Goal: Transaction & Acquisition: Purchase product/service

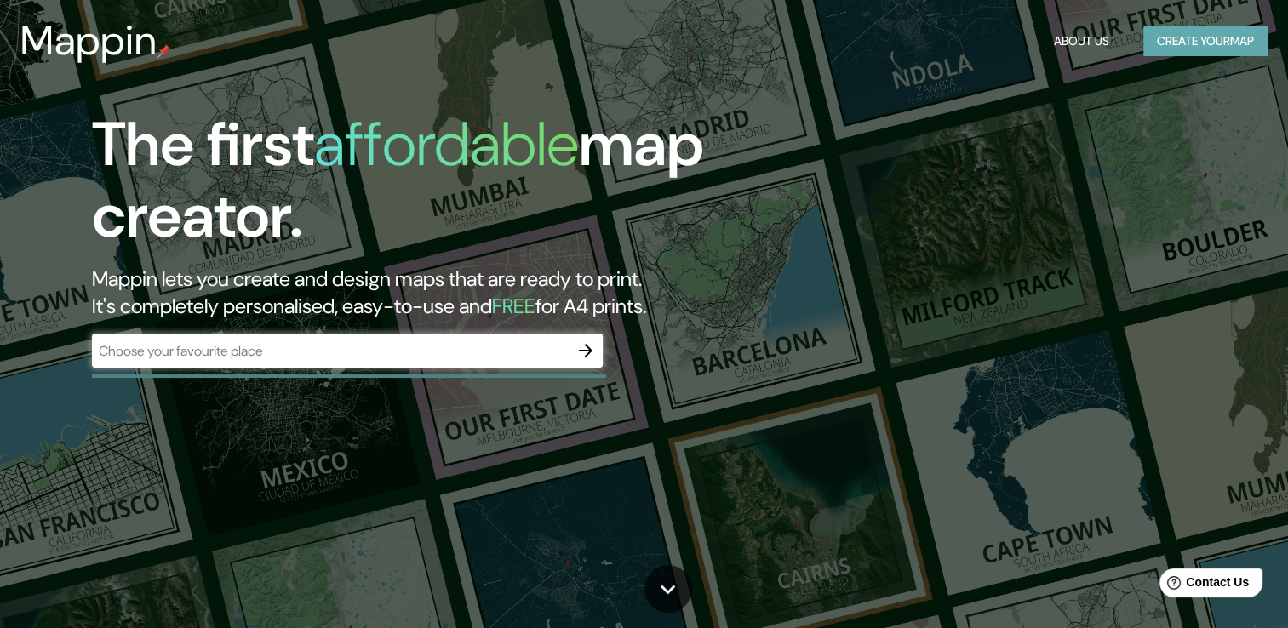
click at [1198, 43] on button "Create your map" at bounding box center [1205, 42] width 124 height 32
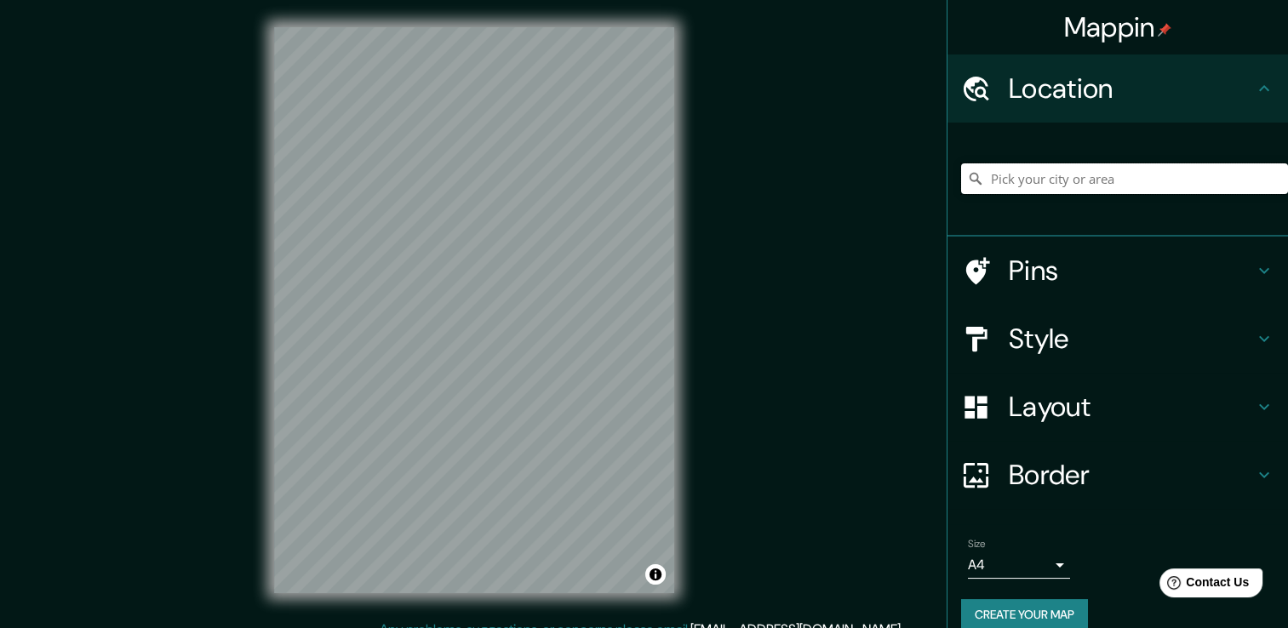
click at [1120, 191] on input "Pick your city or area" at bounding box center [1124, 178] width 327 height 31
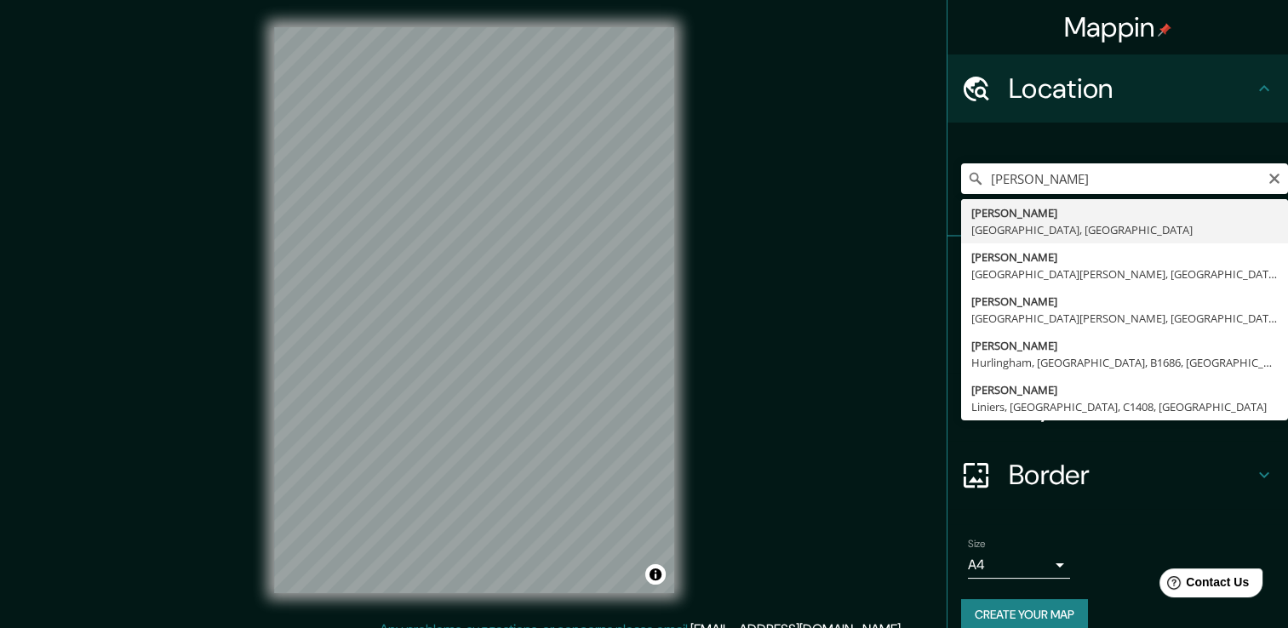
type input "[PERSON_NAME], [GEOGRAPHIC_DATA], [GEOGRAPHIC_DATA]"
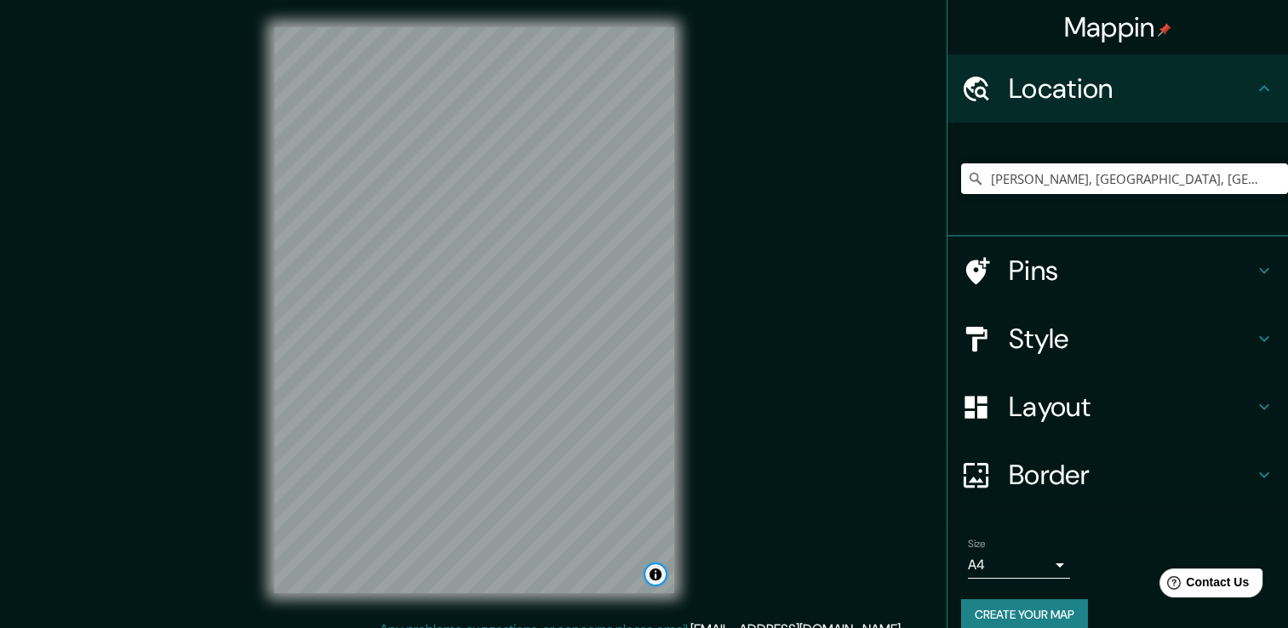
click at [661, 570] on button "Toggle attribution" at bounding box center [655, 574] width 20 height 20
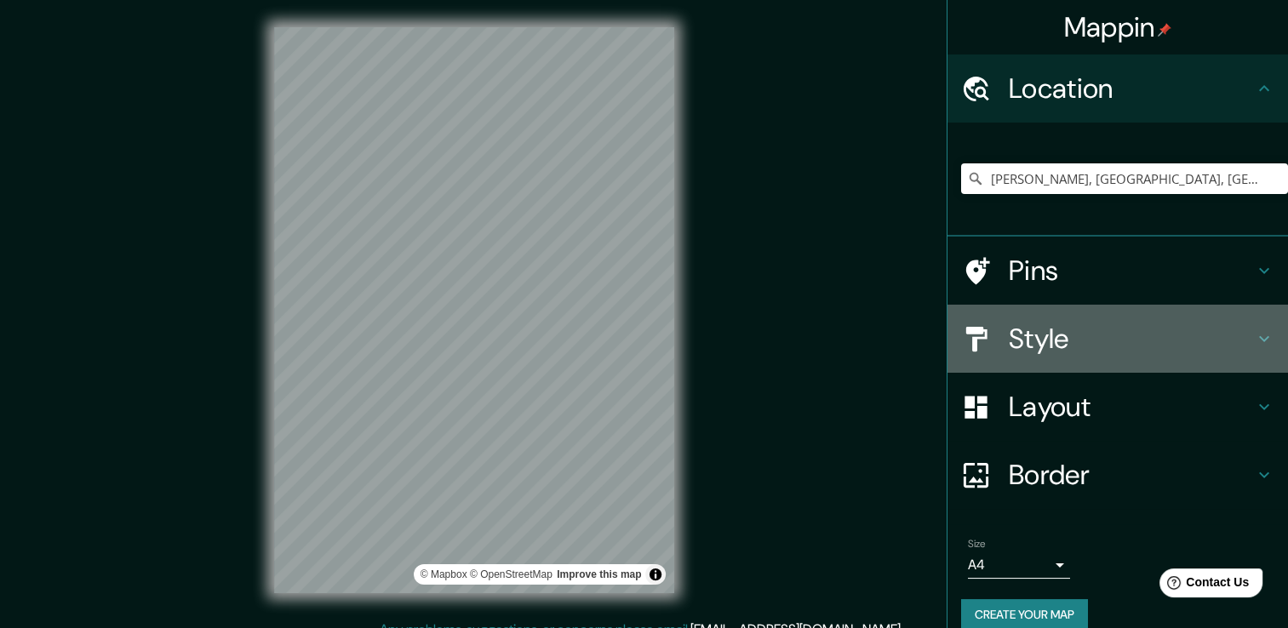
click at [1063, 333] on h4 "Style" at bounding box center [1131, 339] width 245 height 34
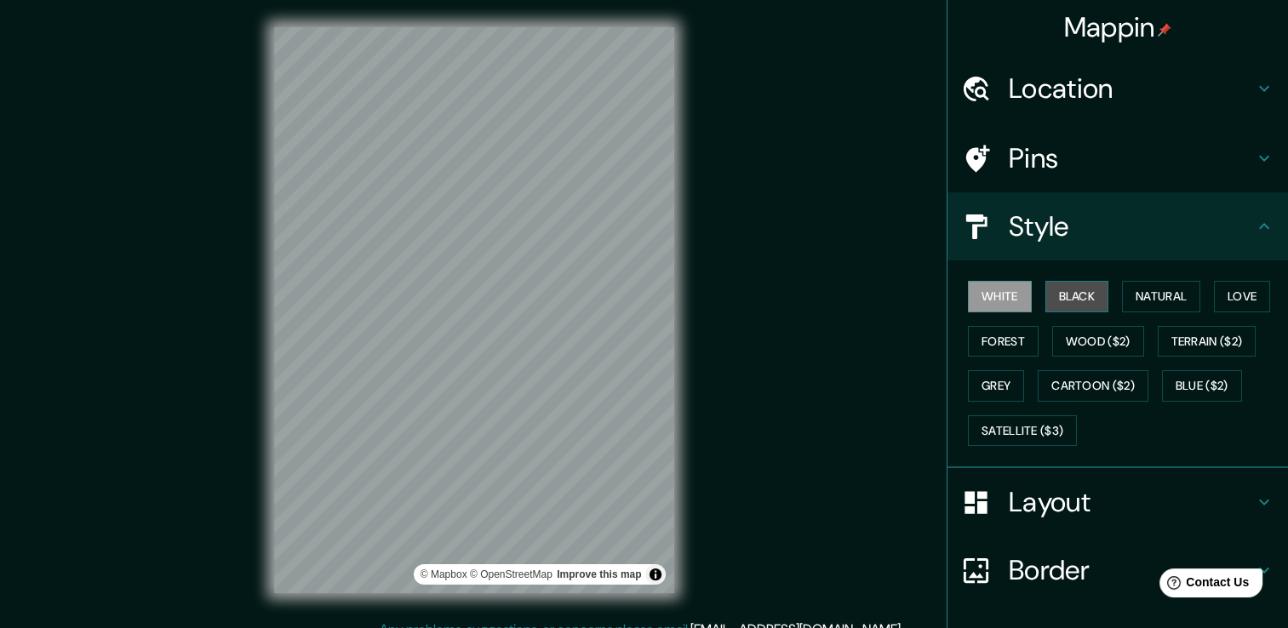
click at [1056, 308] on button "Black" at bounding box center [1078, 297] width 64 height 32
click at [1085, 350] on button "Wood ($2)" at bounding box center [1098, 342] width 92 height 32
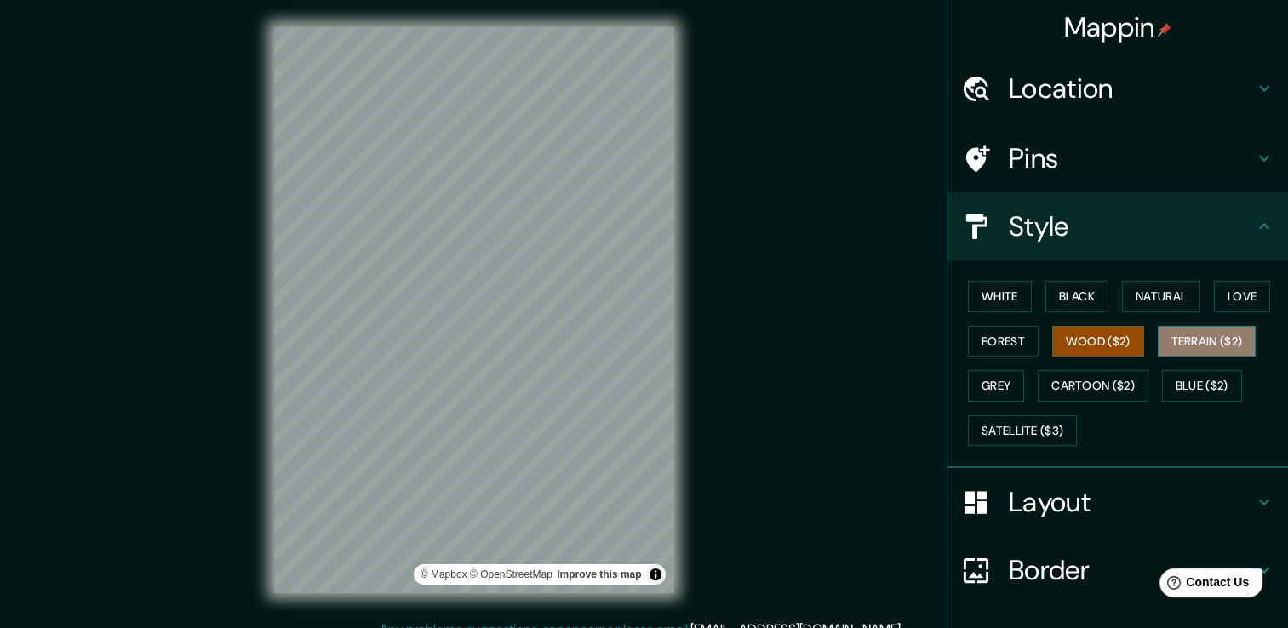
click at [1188, 345] on button "Terrain ($2)" at bounding box center [1207, 342] width 99 height 32
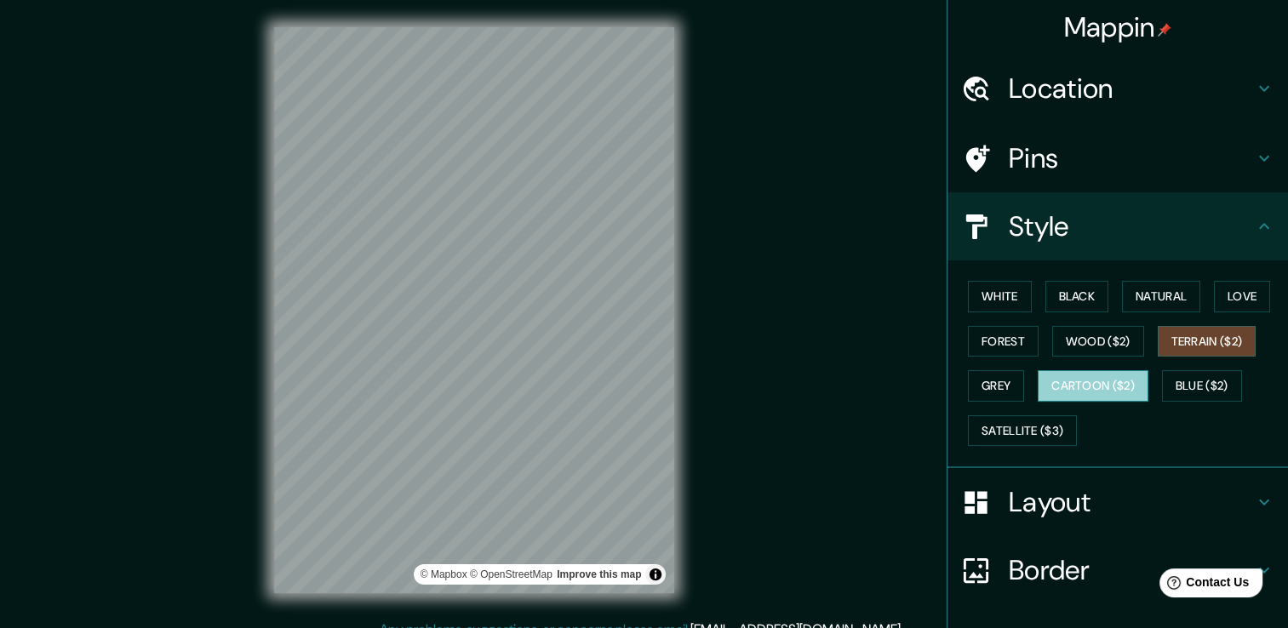
click at [1077, 382] on button "Cartoon ($2)" at bounding box center [1093, 386] width 111 height 32
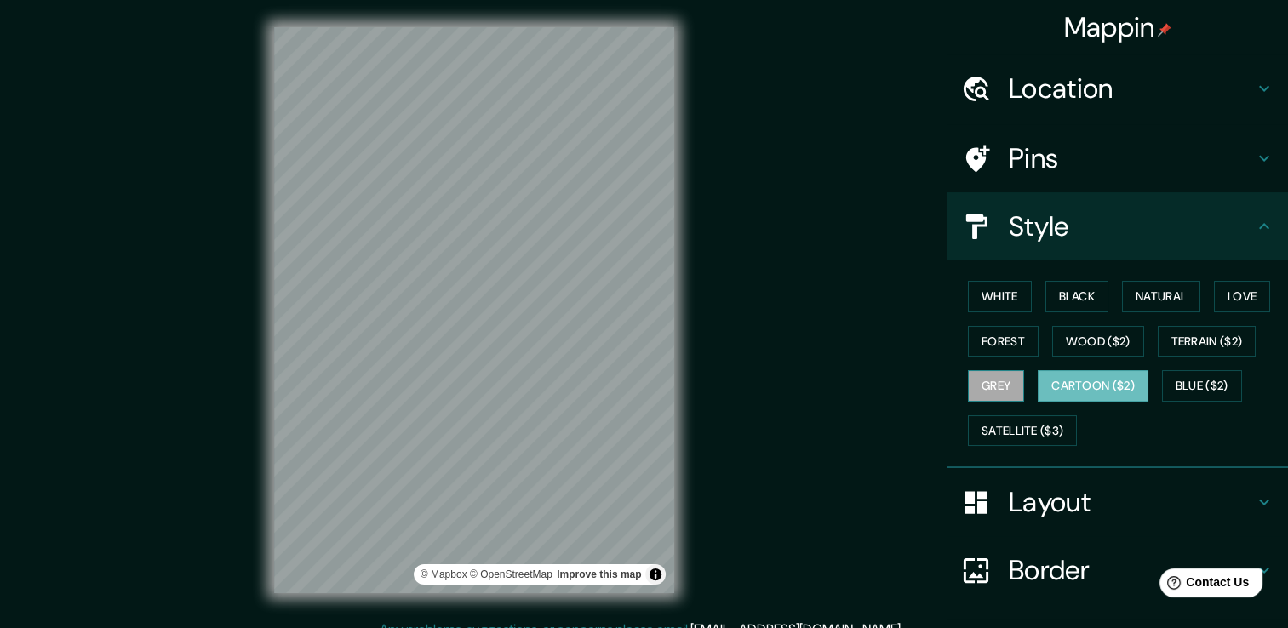
click at [996, 387] on button "Grey" at bounding box center [996, 386] width 56 height 32
click at [1089, 383] on button "Cartoon ($2)" at bounding box center [1093, 386] width 111 height 32
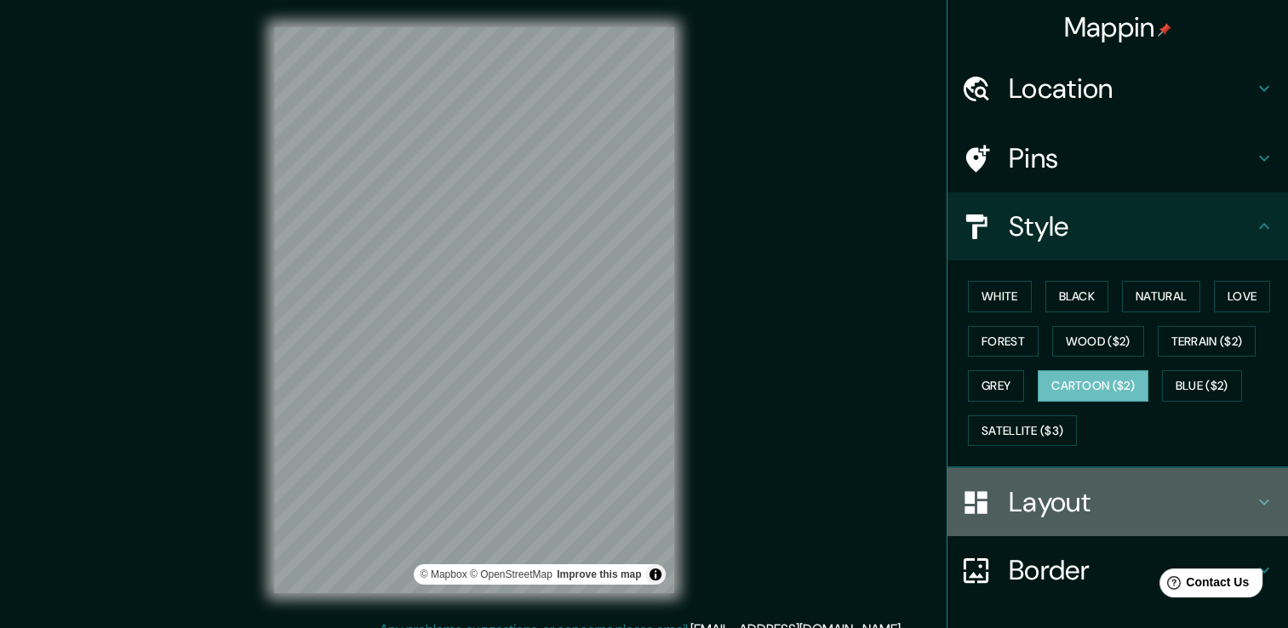
click at [1156, 485] on h4 "Layout" at bounding box center [1131, 502] width 245 height 34
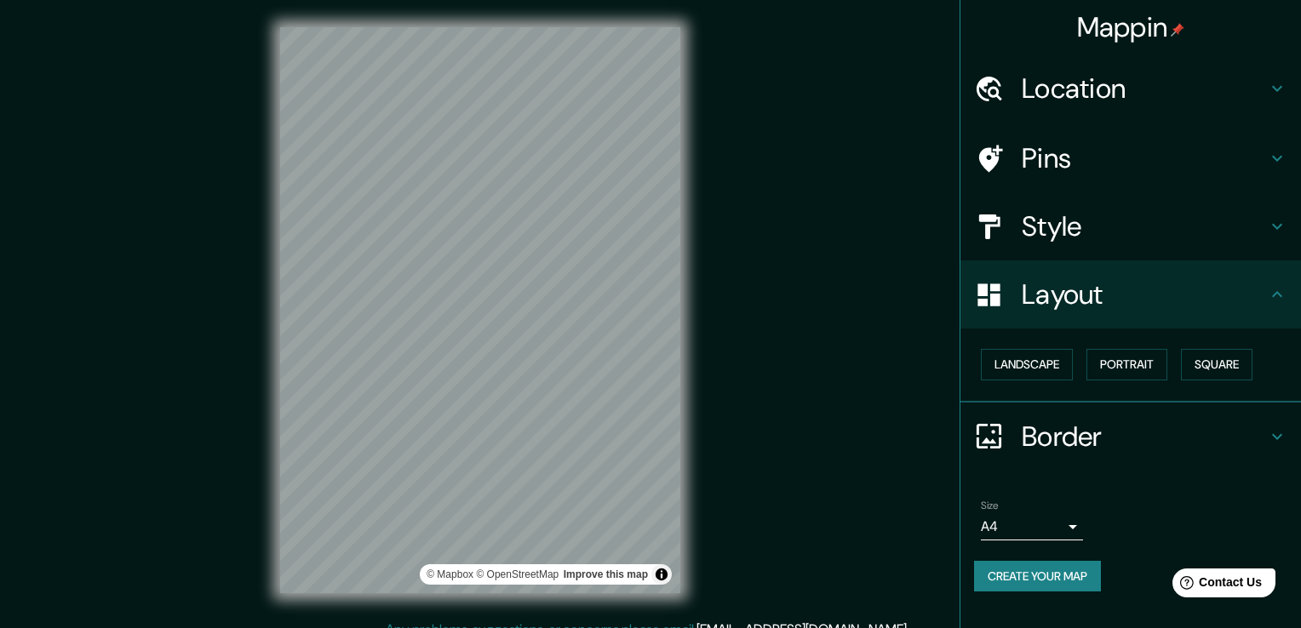
click at [1059, 530] on body "Mappin Location [PERSON_NAME], [GEOGRAPHIC_DATA], [GEOGRAPHIC_DATA] Pins Style …" at bounding box center [650, 314] width 1301 height 628
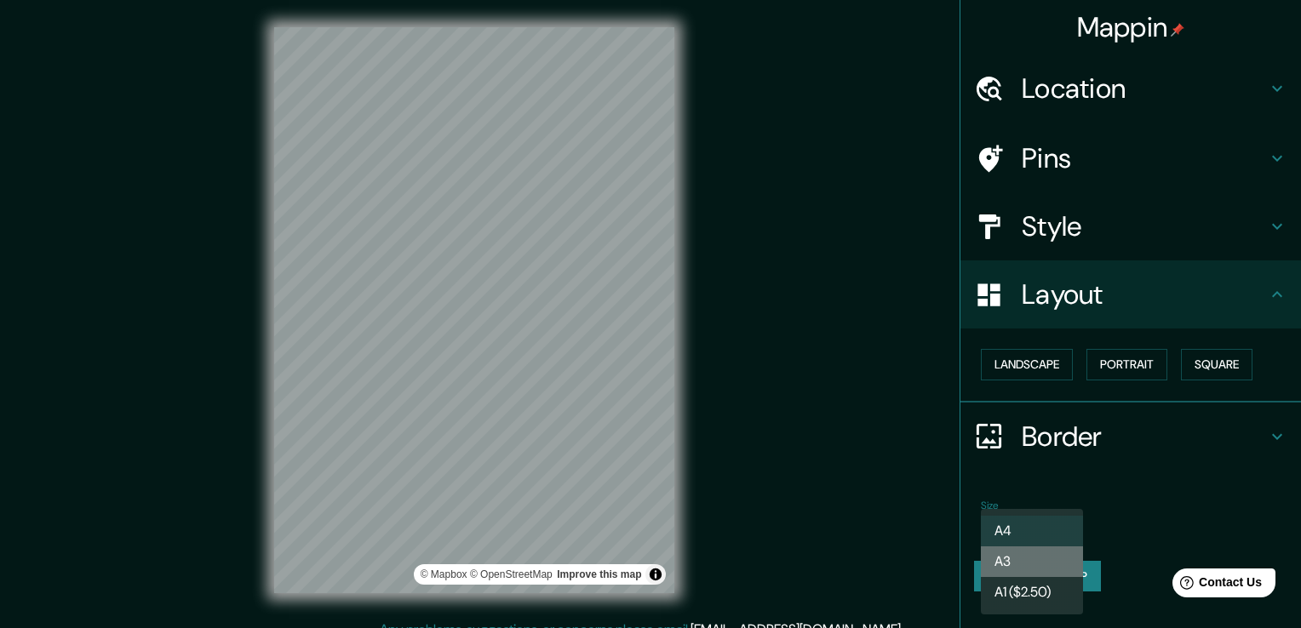
click at [1049, 567] on li "A3" at bounding box center [1032, 562] width 102 height 31
click at [1049, 529] on body "Mappin Location [PERSON_NAME], [GEOGRAPHIC_DATA], [GEOGRAPHIC_DATA] Pins Style …" at bounding box center [650, 314] width 1301 height 628
click at [1047, 525] on li "A4" at bounding box center [1032, 531] width 102 height 31
type input "single"
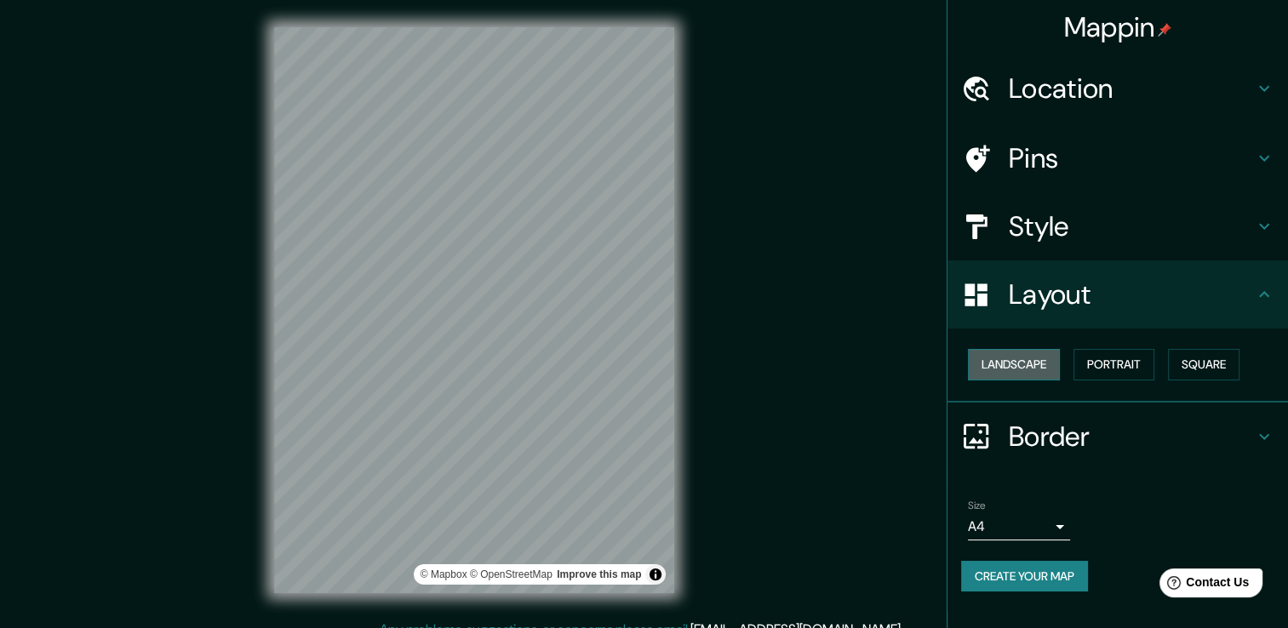
click at [1043, 364] on button "Landscape" at bounding box center [1014, 365] width 92 height 32
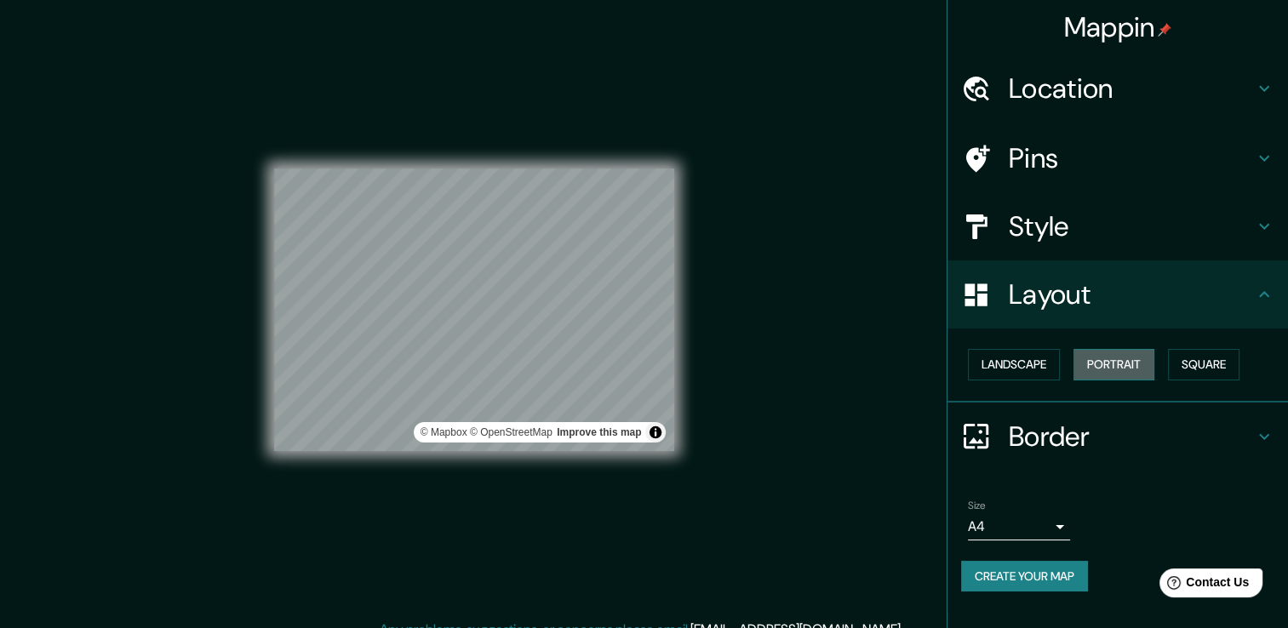
click at [1116, 359] on button "Portrait" at bounding box center [1114, 365] width 81 height 32
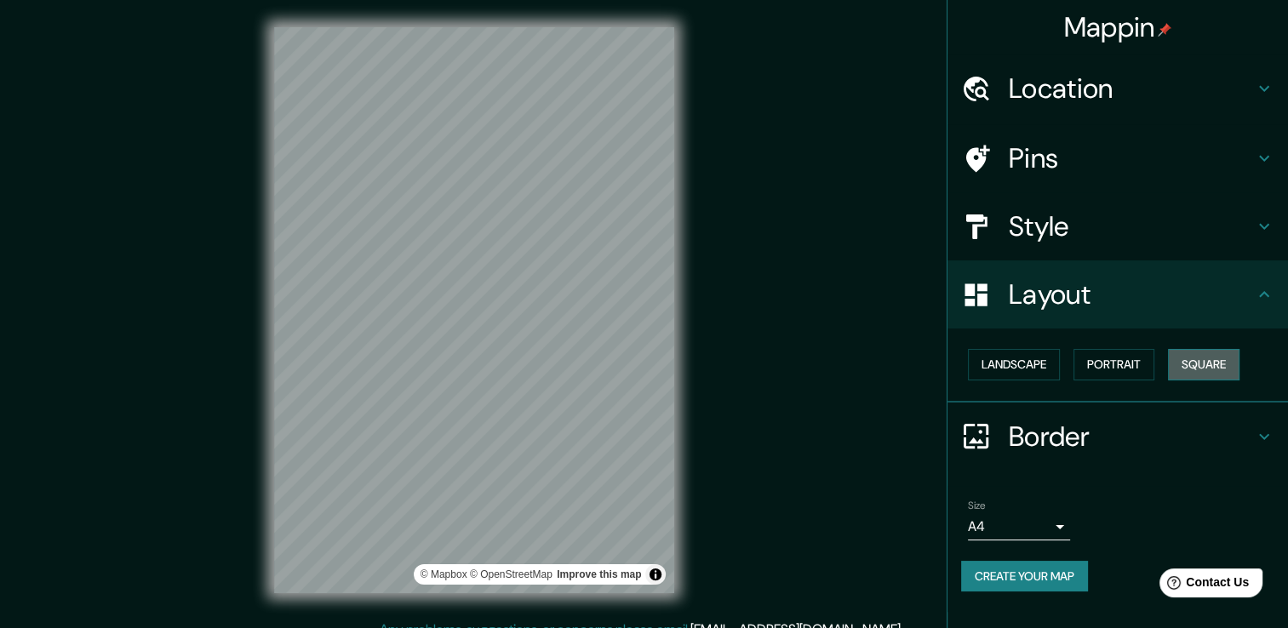
click at [1210, 358] on button "Square" at bounding box center [1204, 365] width 72 height 32
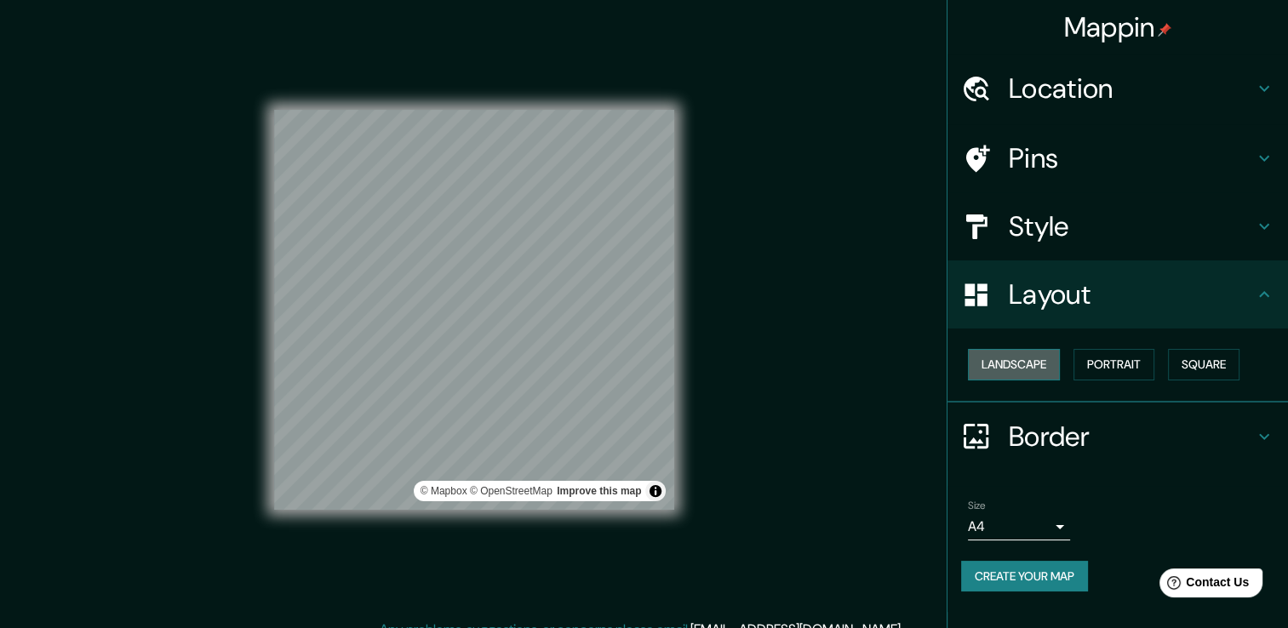
click at [1041, 371] on button "Landscape" at bounding box center [1014, 365] width 92 height 32
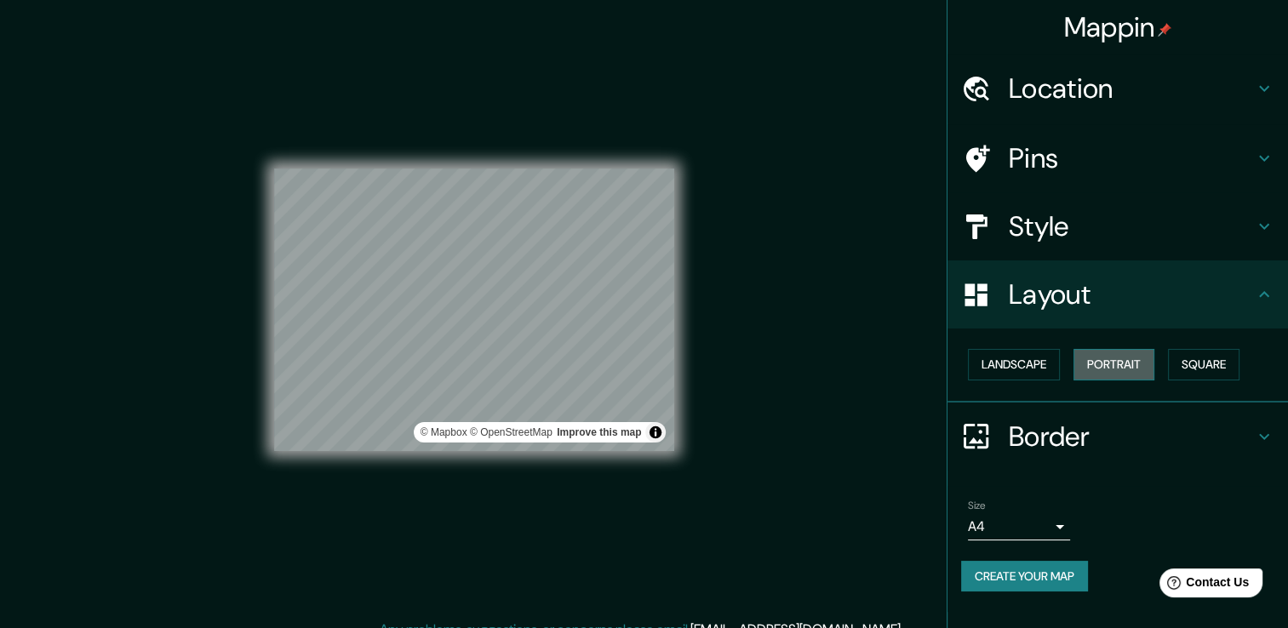
click at [1108, 366] on button "Portrait" at bounding box center [1114, 365] width 81 height 32
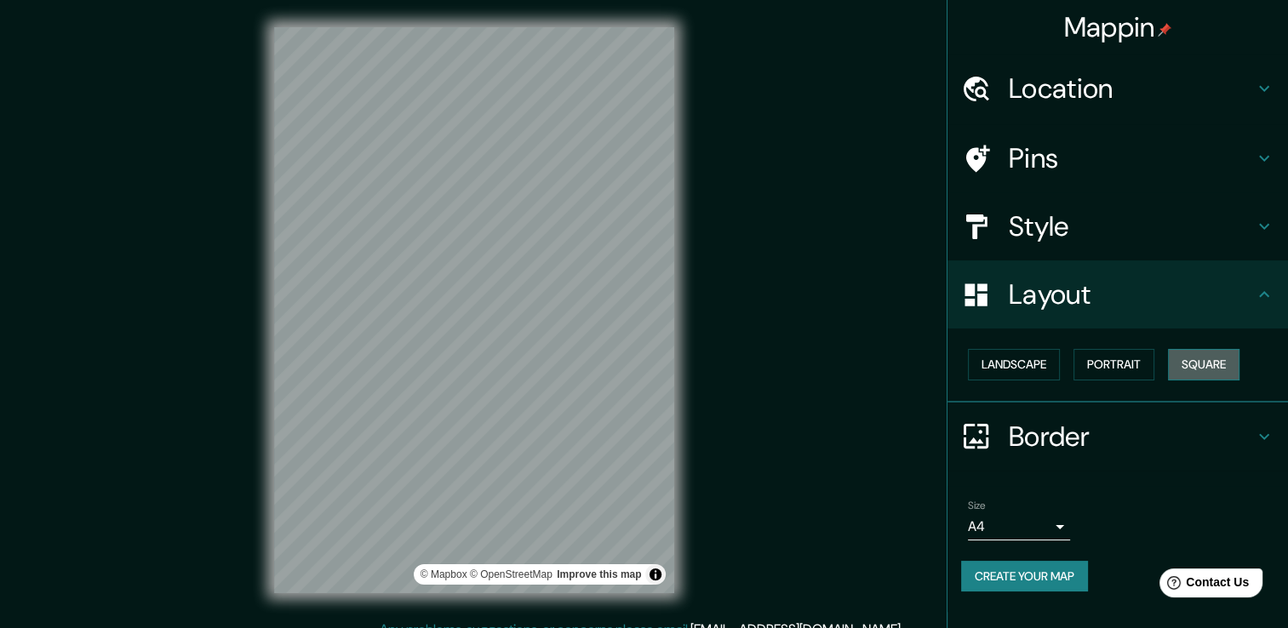
click at [1216, 370] on button "Square" at bounding box center [1204, 365] width 72 height 32
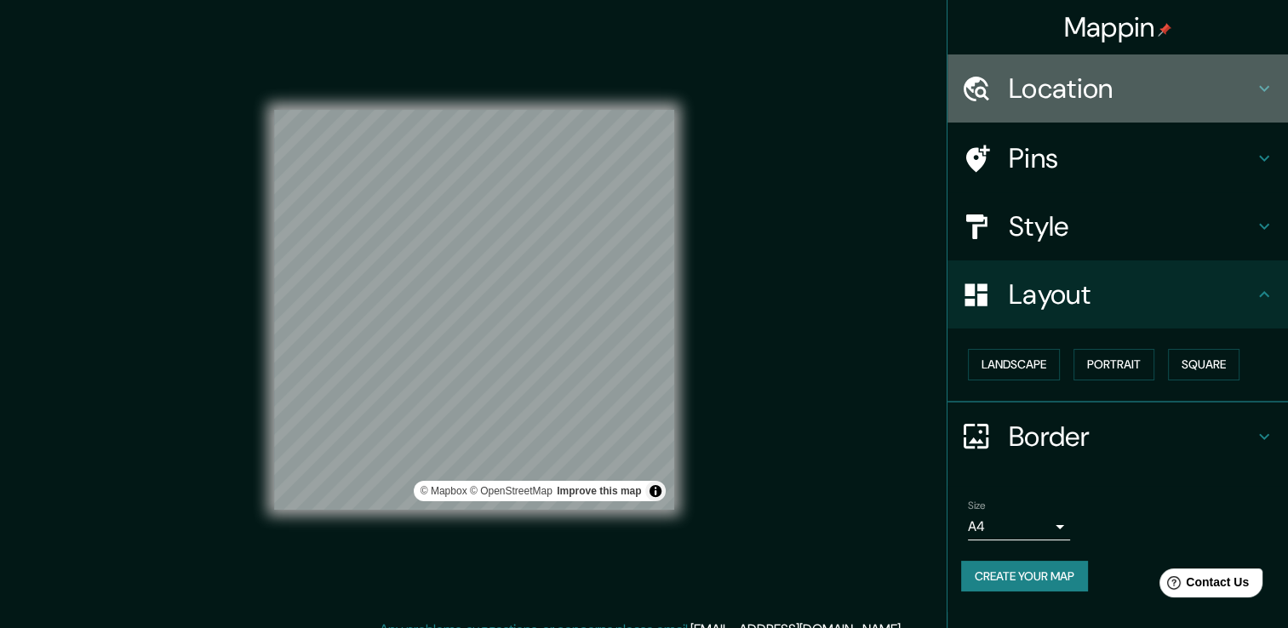
click at [1163, 89] on h4 "Location" at bounding box center [1131, 89] width 245 height 34
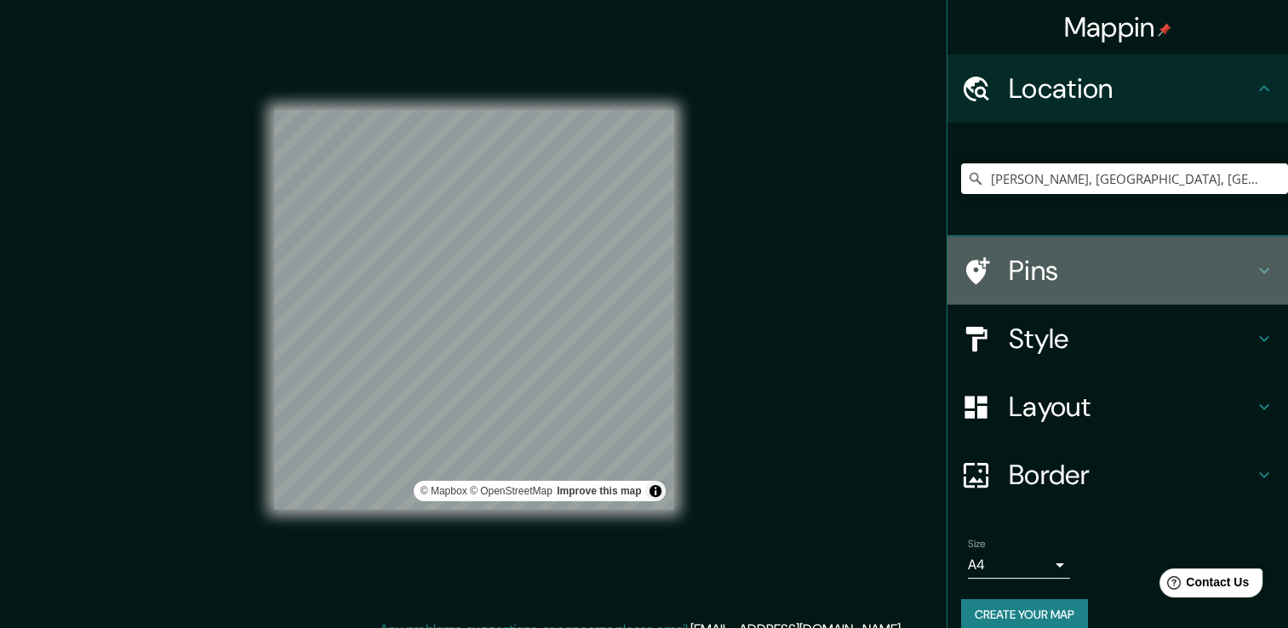
click at [1226, 287] on h4 "Pins" at bounding box center [1131, 271] width 245 height 34
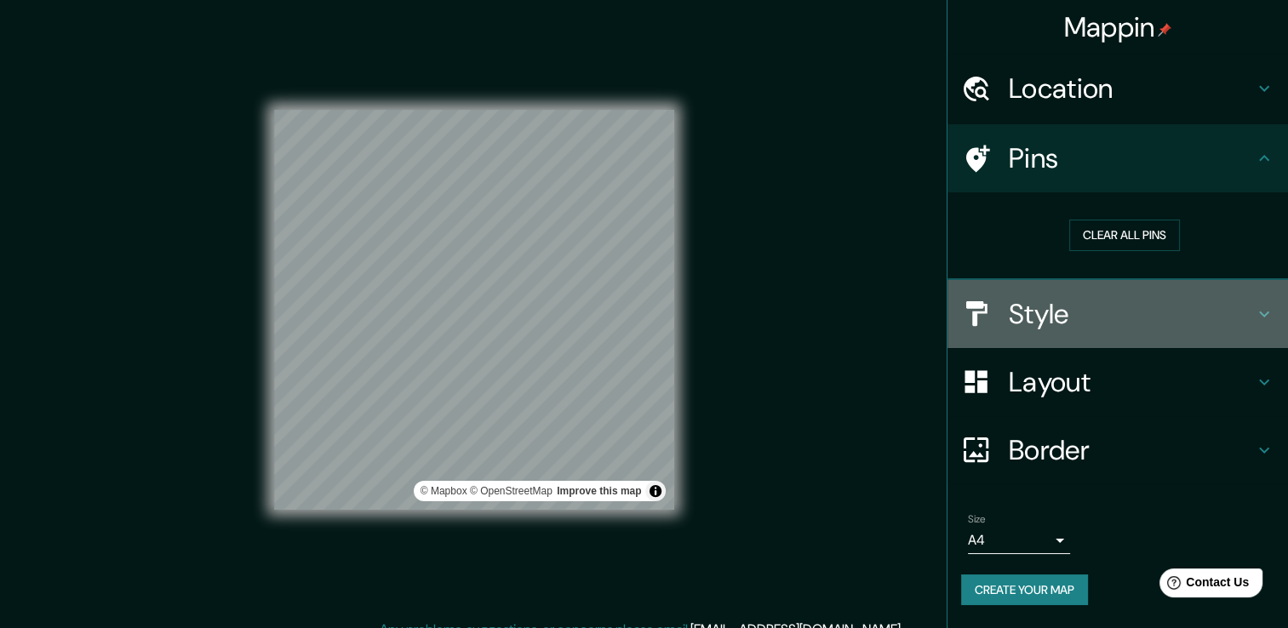
click at [1137, 330] on div "Style" at bounding box center [1118, 314] width 341 height 68
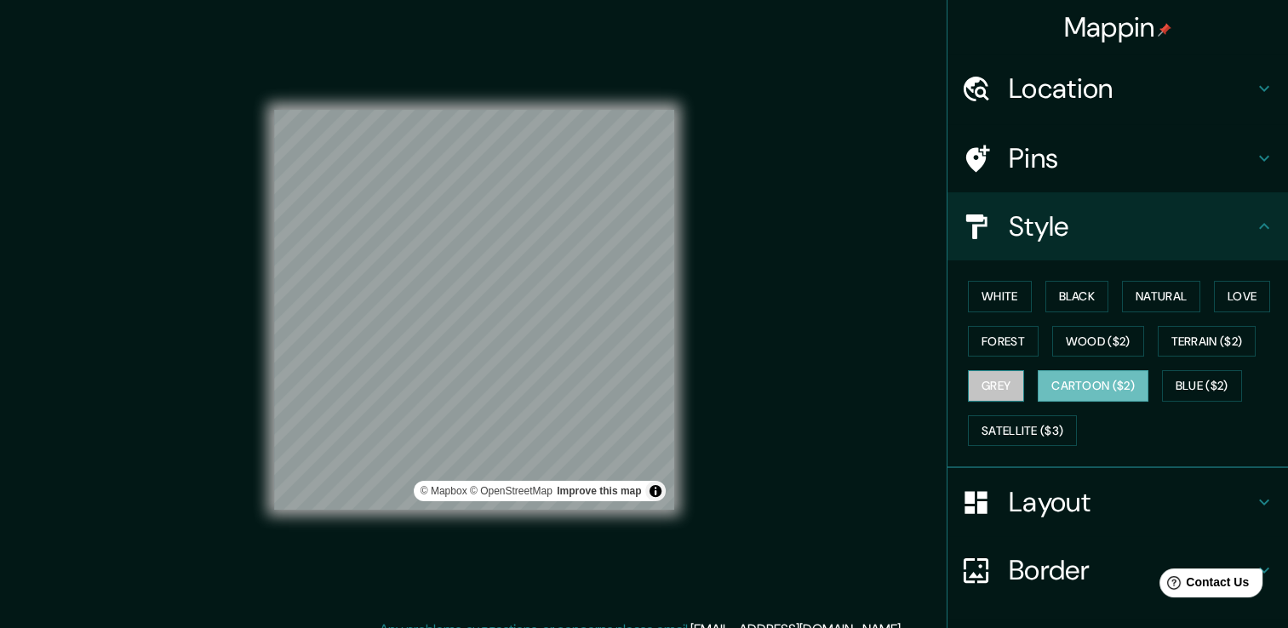
click at [1005, 383] on button "Grey" at bounding box center [996, 386] width 56 height 32
click at [1229, 299] on button "Love" at bounding box center [1242, 297] width 56 height 32
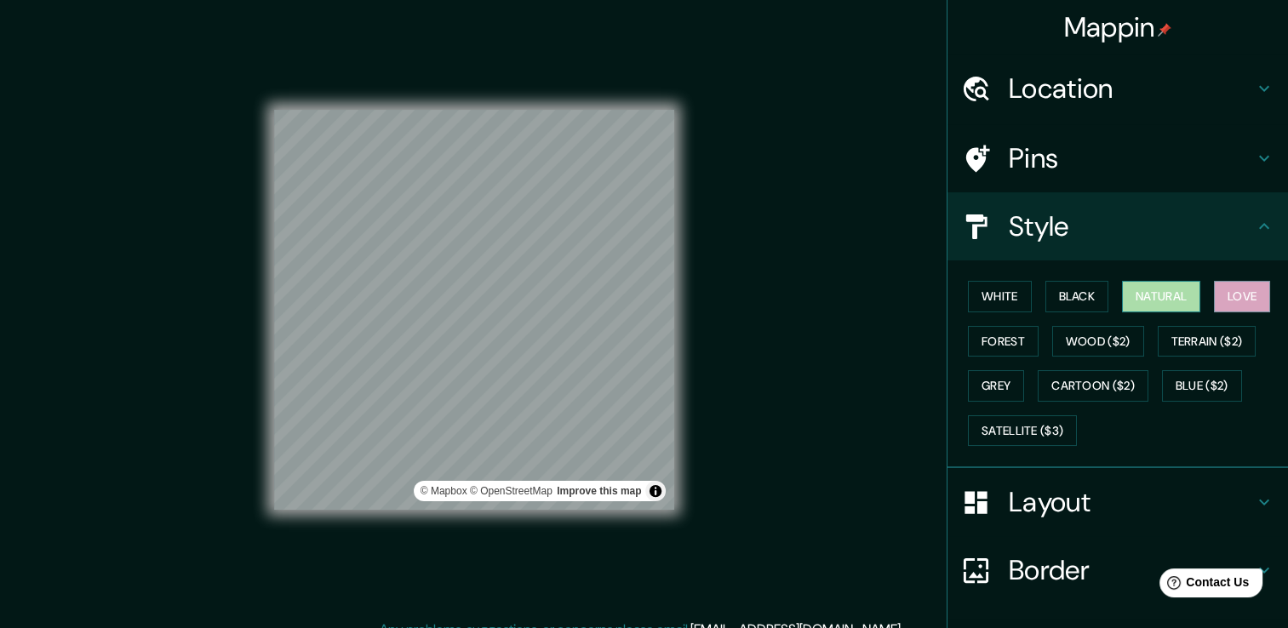
click at [1154, 290] on button "Natural" at bounding box center [1161, 297] width 78 height 32
click at [1071, 291] on button "Black" at bounding box center [1078, 297] width 64 height 32
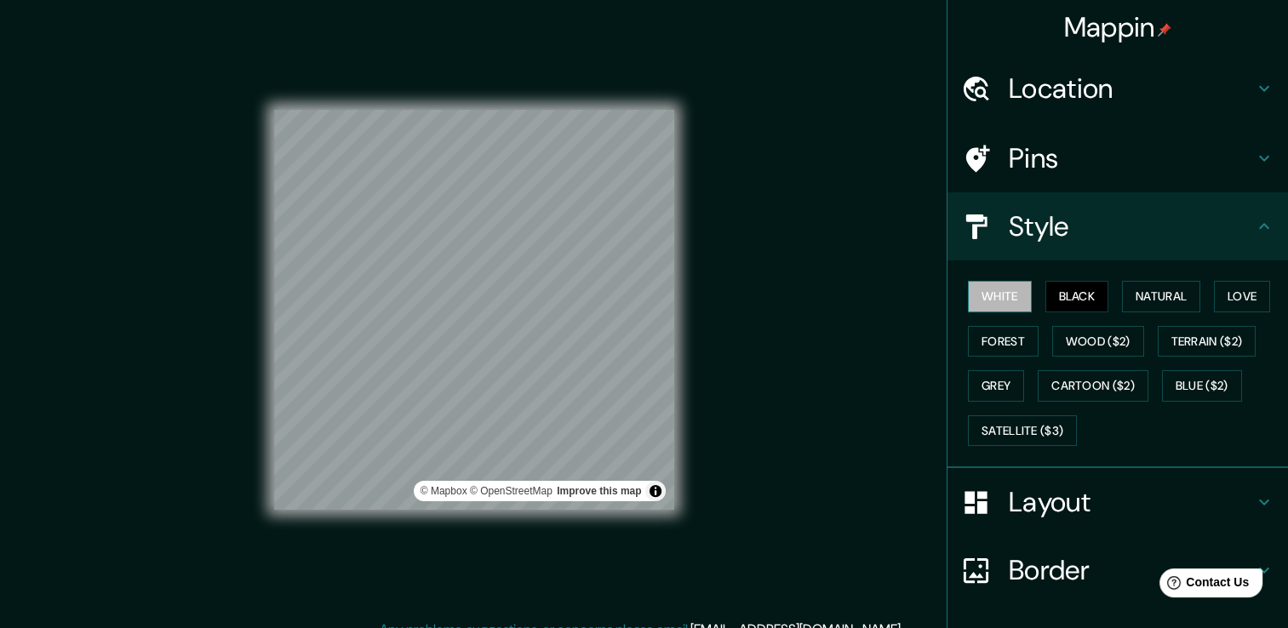
click at [1017, 298] on button "White" at bounding box center [1000, 297] width 64 height 32
click at [1133, 290] on button "Natural" at bounding box center [1161, 297] width 78 height 32
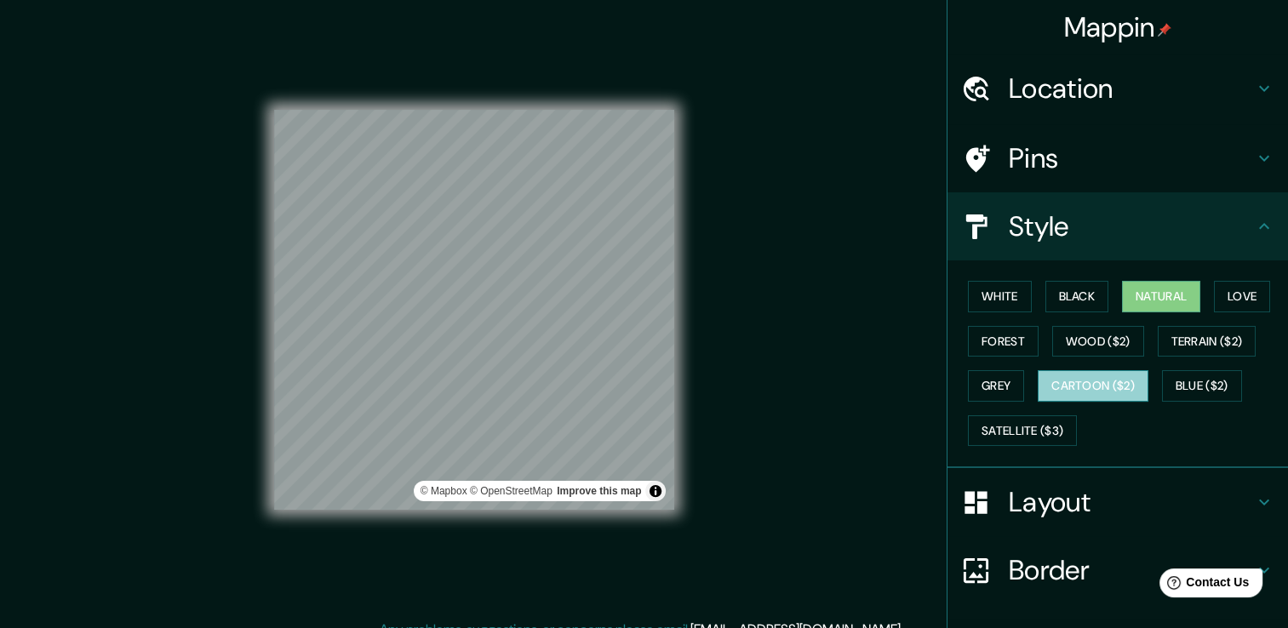
click at [1068, 381] on button "Cartoon ($2)" at bounding box center [1093, 386] width 111 height 32
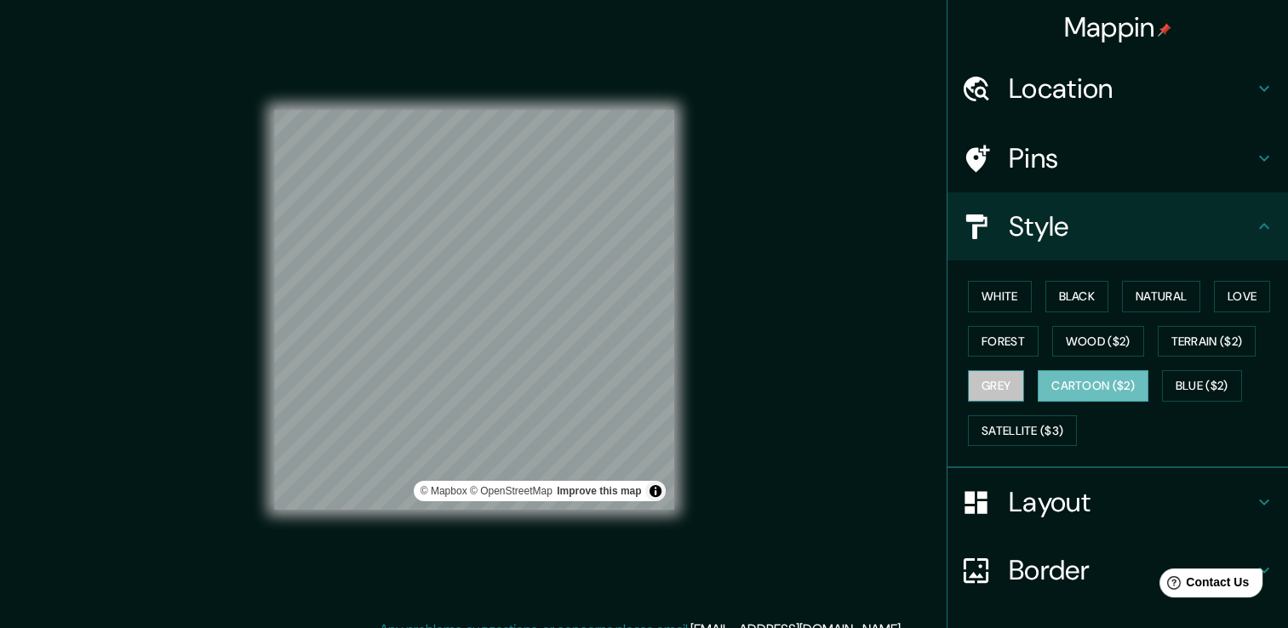
click at [986, 380] on button "Grey" at bounding box center [996, 386] width 56 height 32
click at [1226, 305] on button "Love" at bounding box center [1242, 297] width 56 height 32
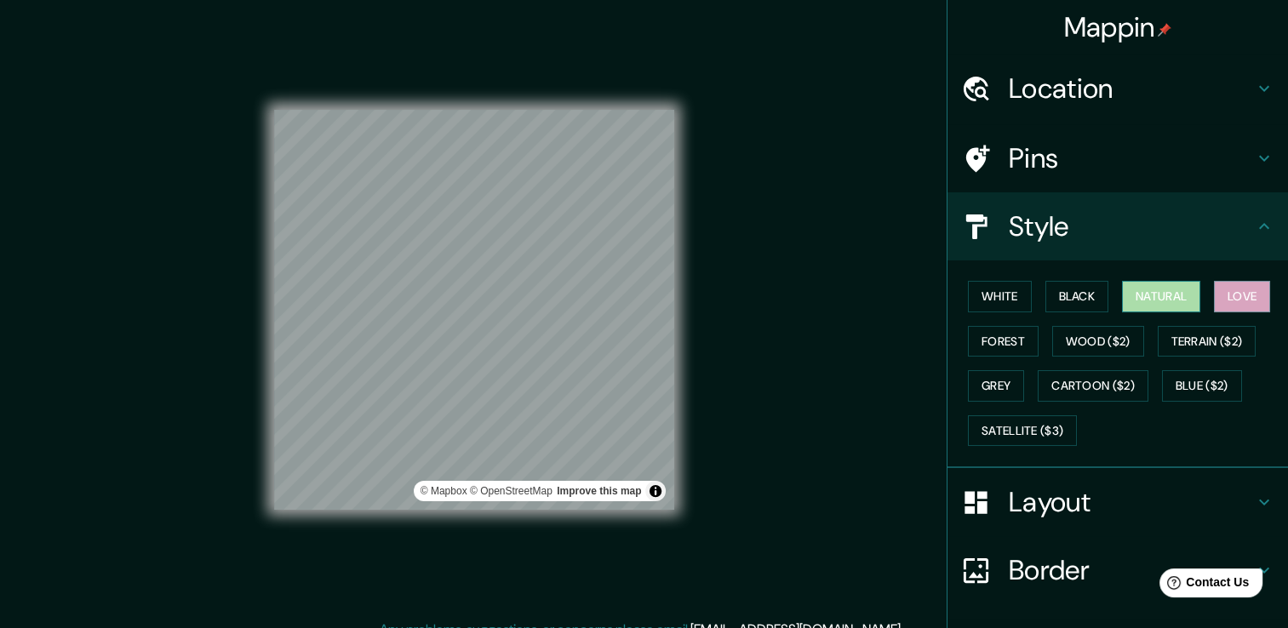
click at [1155, 293] on button "Natural" at bounding box center [1161, 297] width 78 height 32
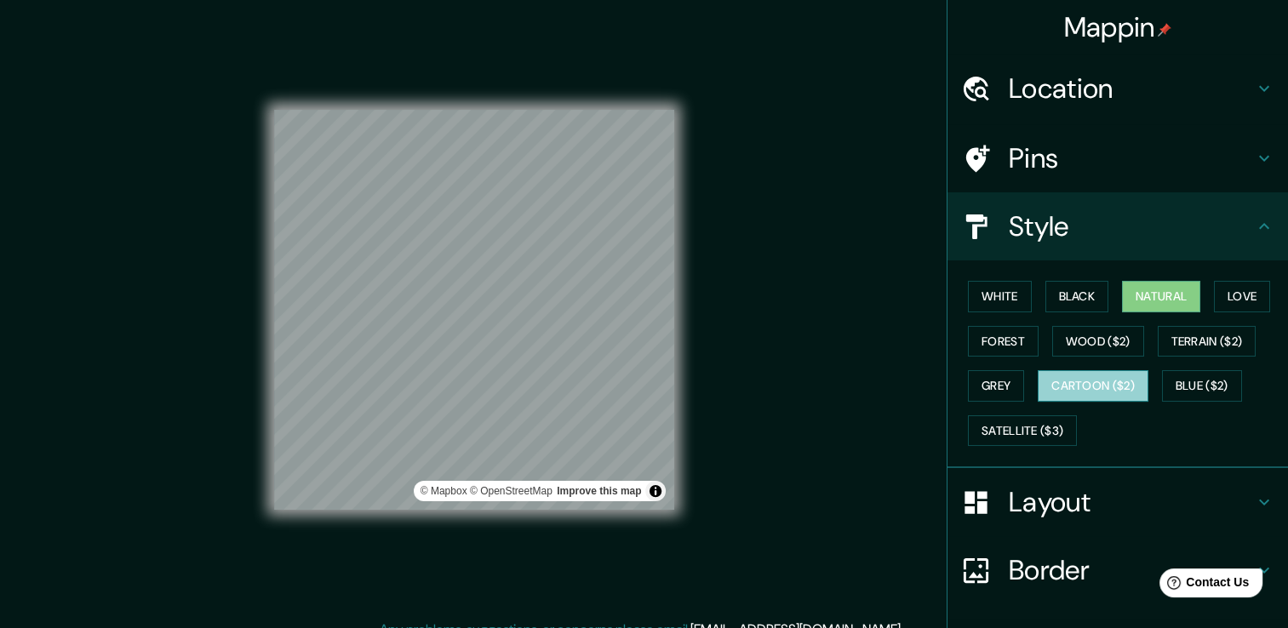
click at [1093, 378] on button "Cartoon ($2)" at bounding box center [1093, 386] width 111 height 32
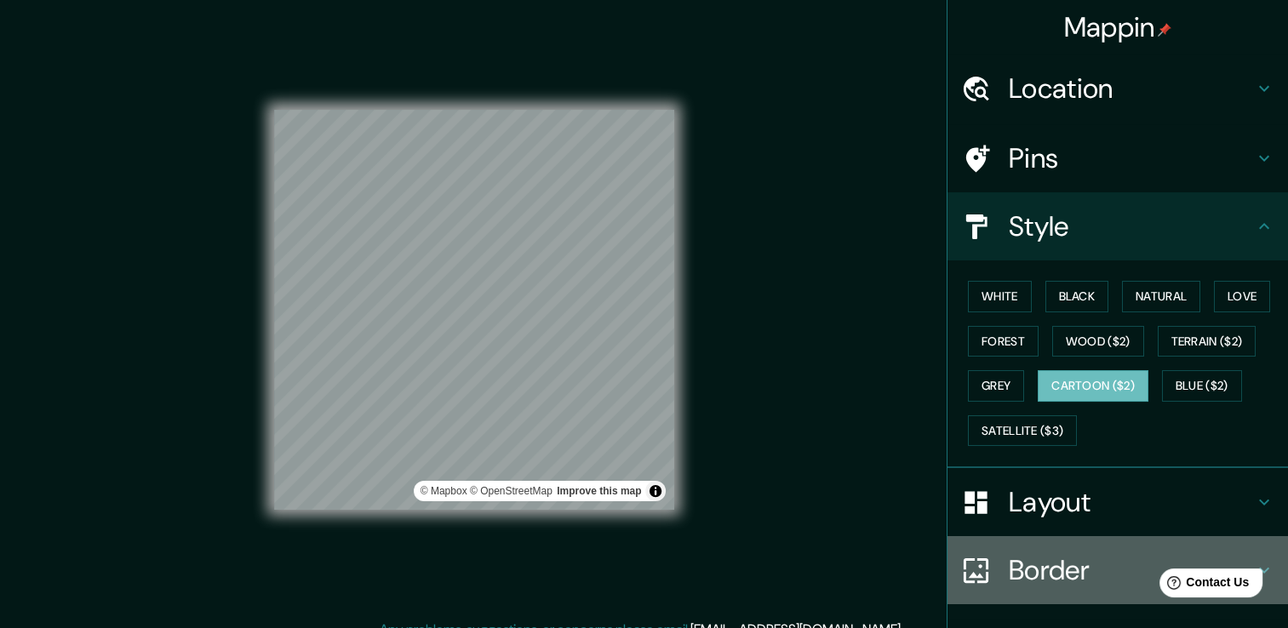
click at [1036, 559] on h4 "Border" at bounding box center [1131, 570] width 245 height 34
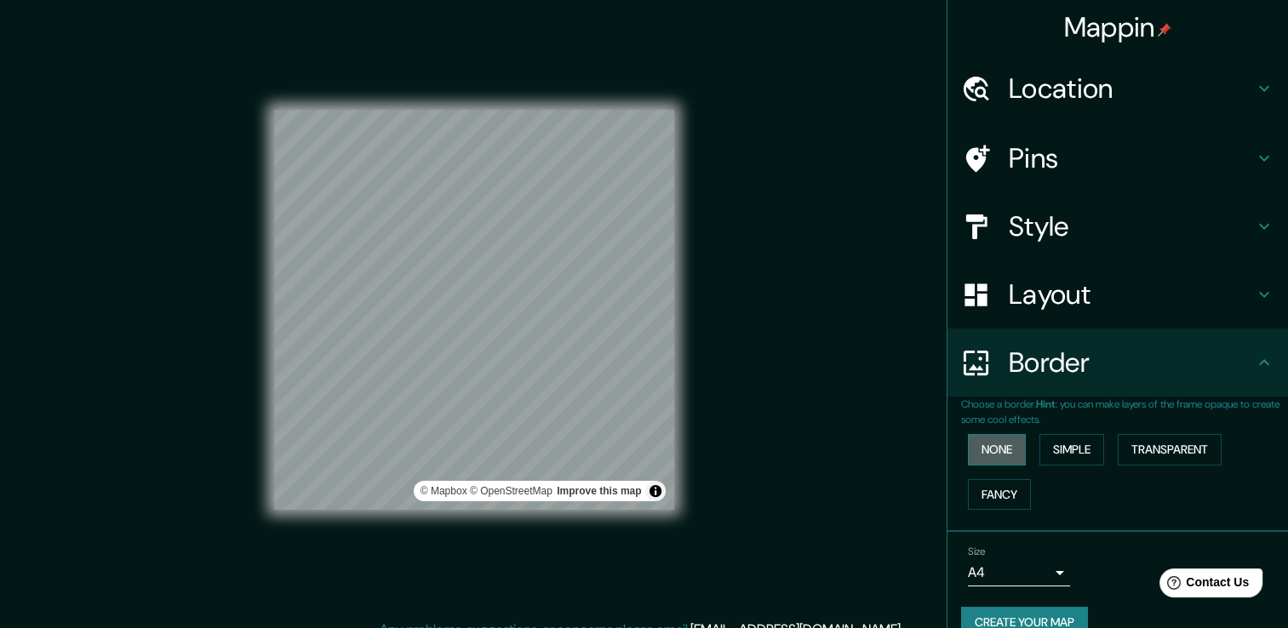
click at [985, 444] on button "None" at bounding box center [997, 450] width 58 height 32
drag, startPoint x: 985, startPoint y: 444, endPoint x: 1059, endPoint y: 447, distance: 74.1
click at [1059, 447] on div "None Simple Transparent Fancy" at bounding box center [1124, 471] width 327 height 89
click at [1059, 447] on button "Simple" at bounding box center [1072, 450] width 65 height 32
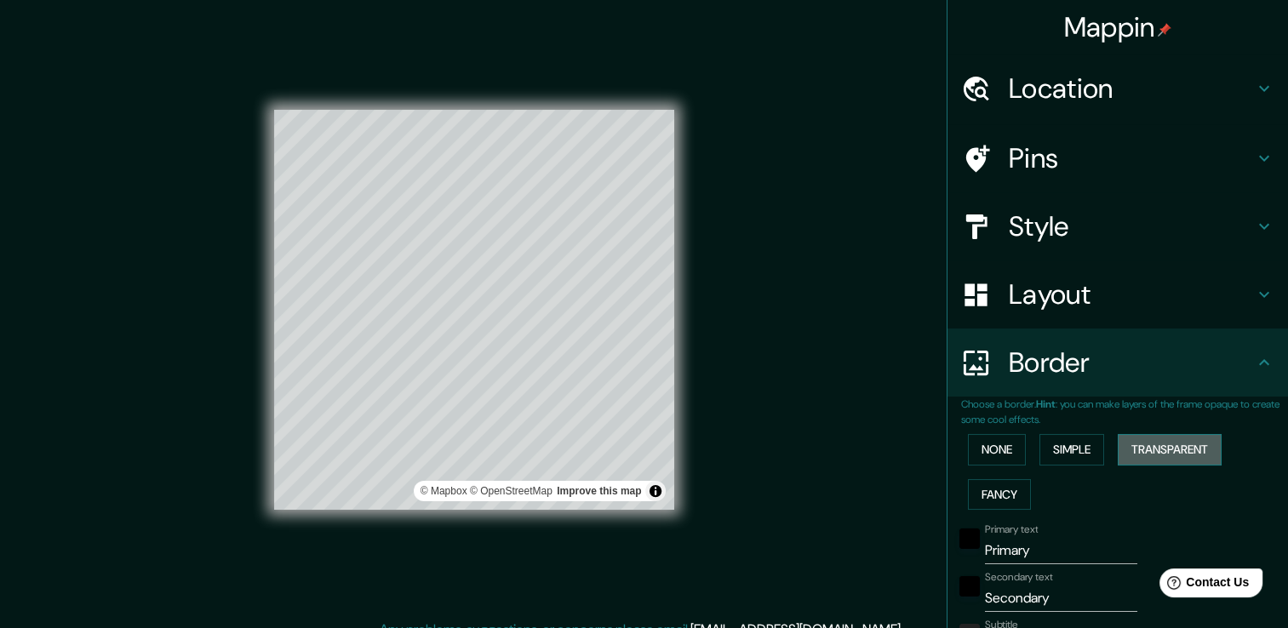
click at [1144, 448] on button "Transparent" at bounding box center [1170, 450] width 104 height 32
click at [985, 452] on button "None" at bounding box center [997, 450] width 58 height 32
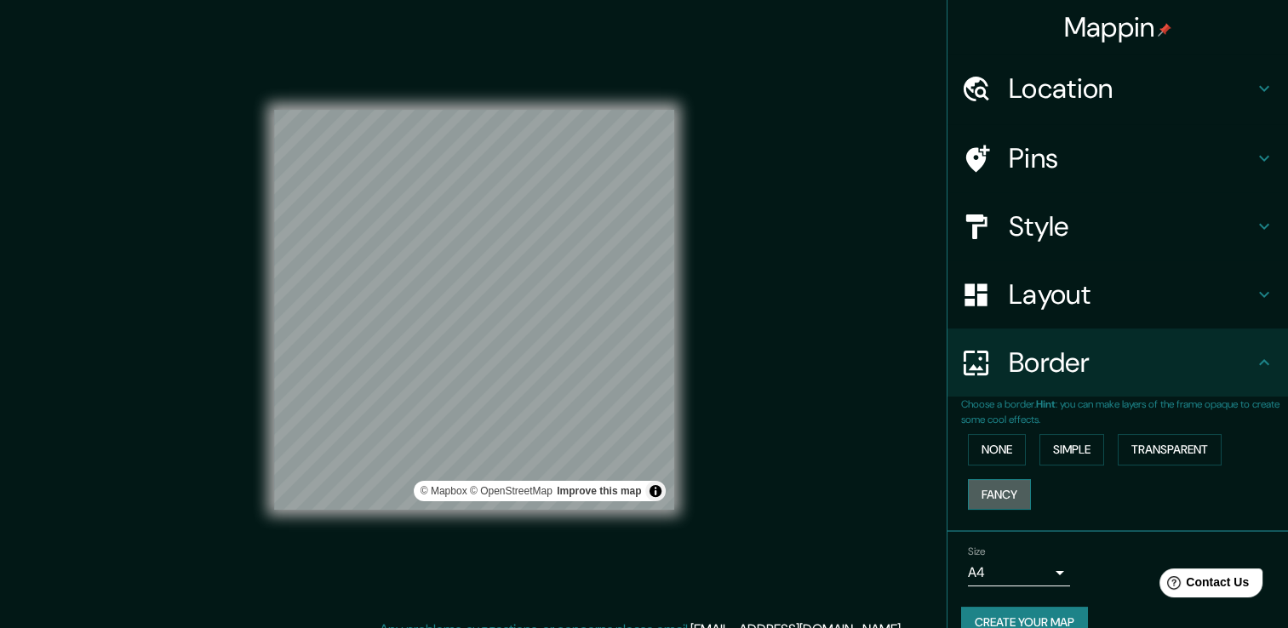
click at [981, 494] on button "Fancy" at bounding box center [999, 495] width 63 height 32
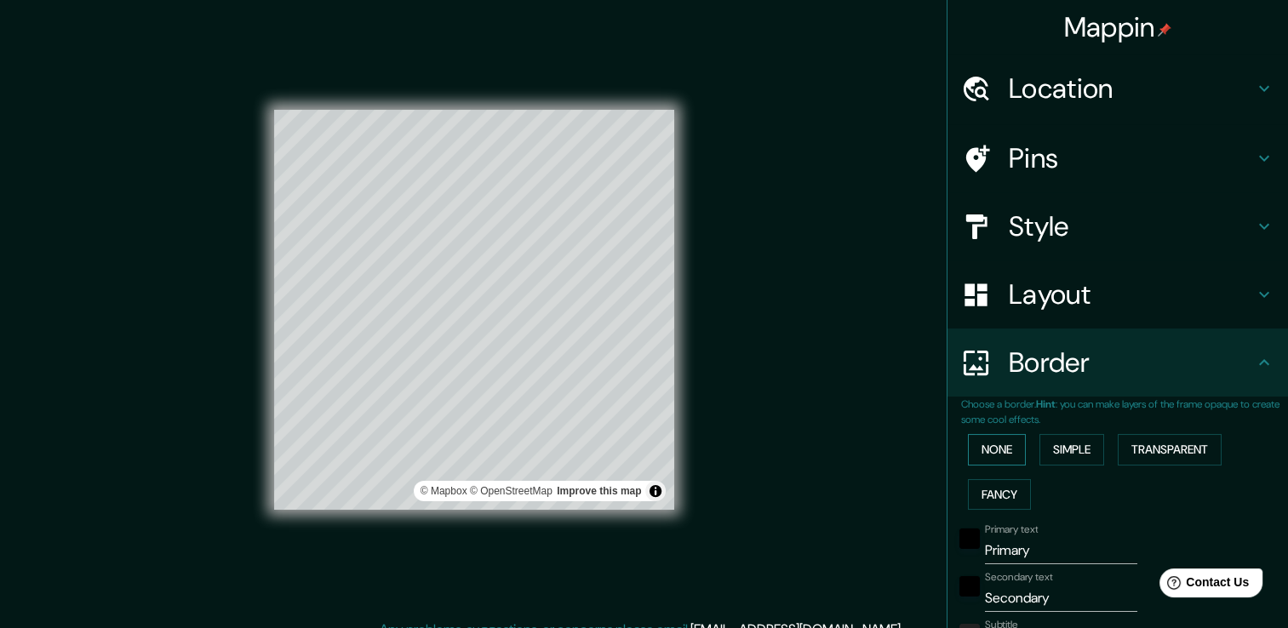
click at [993, 448] on button "None" at bounding box center [997, 450] width 58 height 32
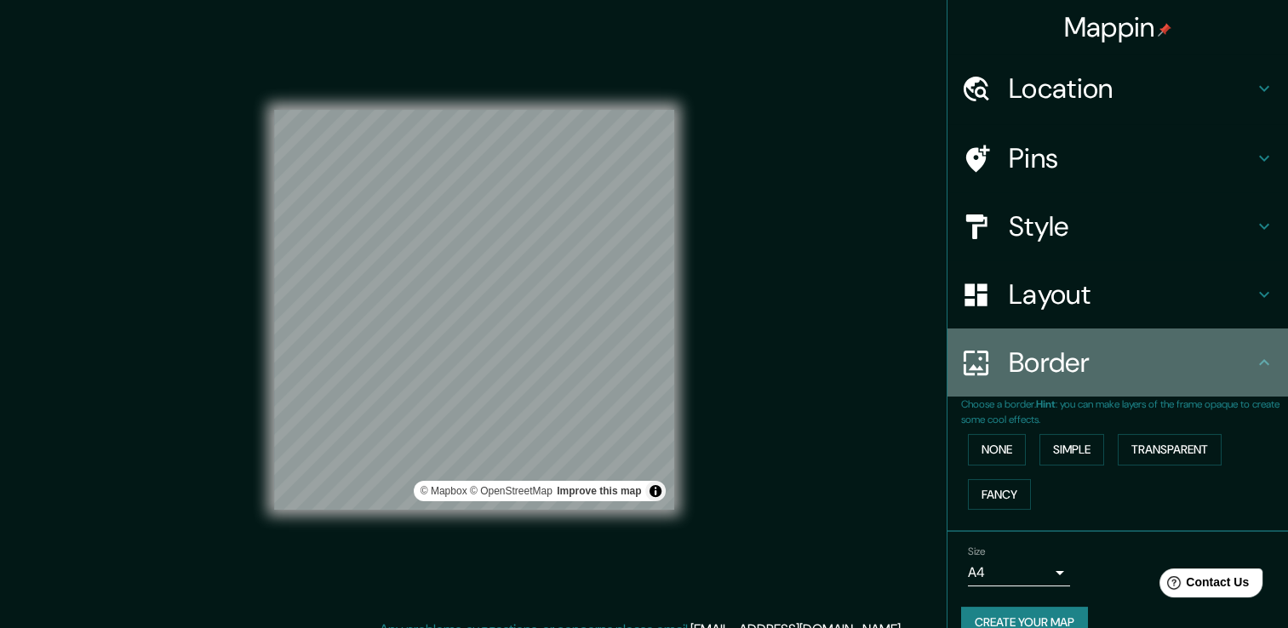
click at [1169, 368] on h4 "Border" at bounding box center [1131, 363] width 245 height 34
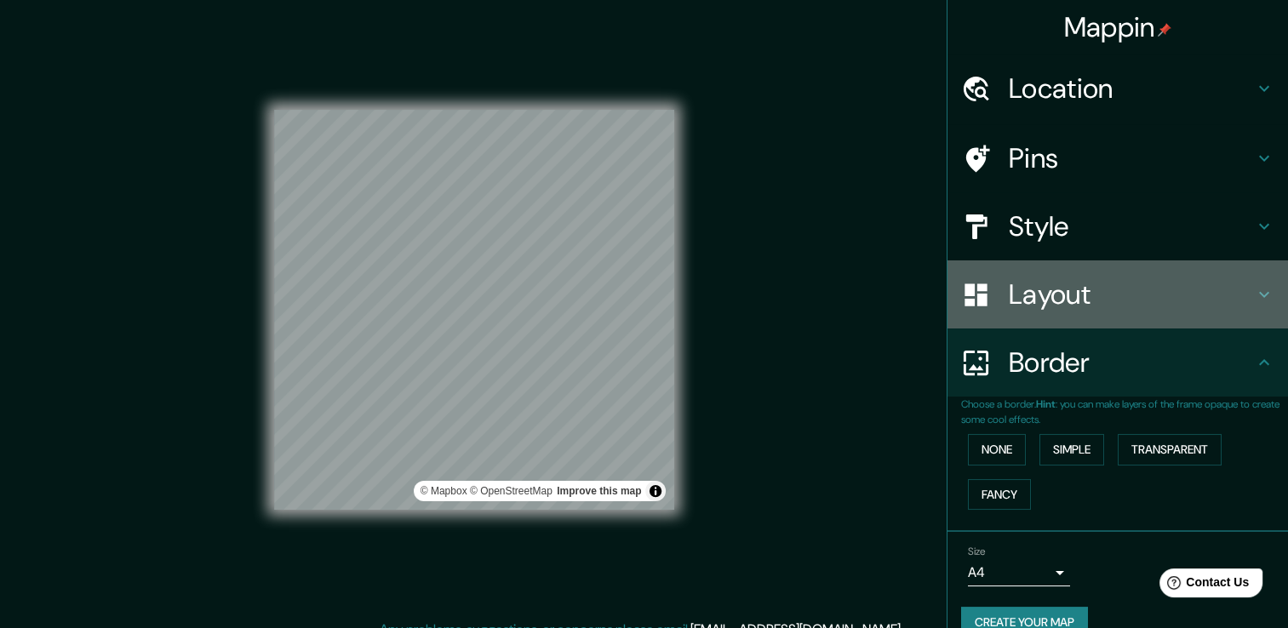
click at [1153, 308] on h4 "Layout" at bounding box center [1131, 295] width 245 height 34
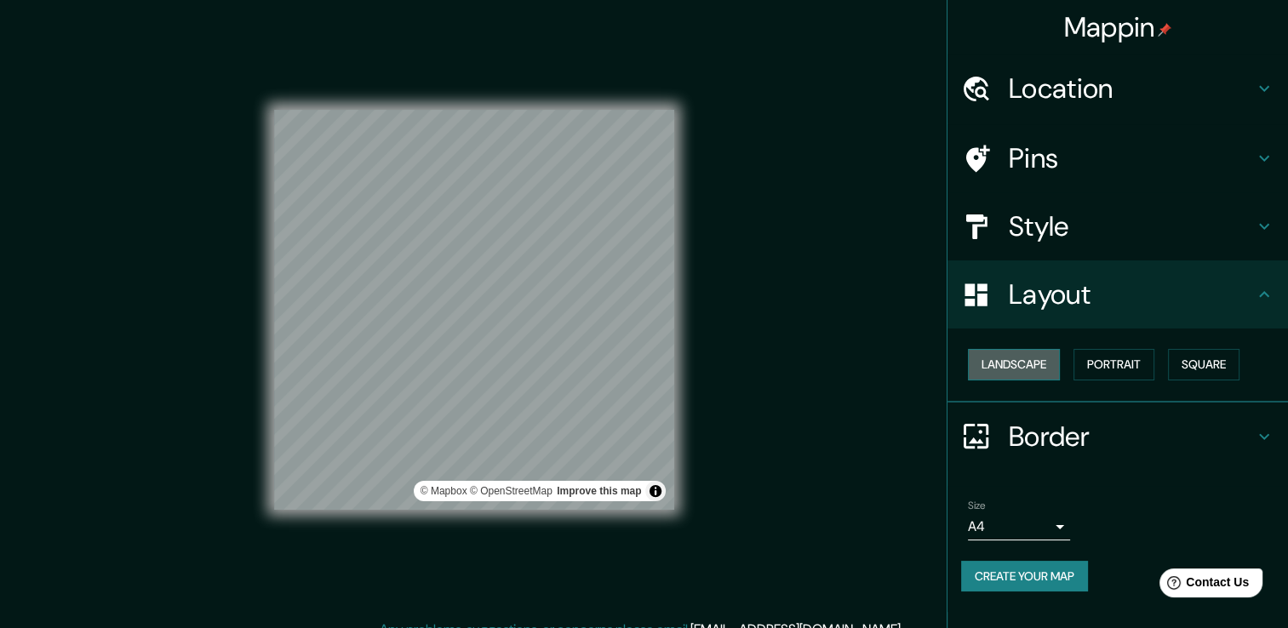
click at [1047, 373] on button "Landscape" at bounding box center [1014, 365] width 92 height 32
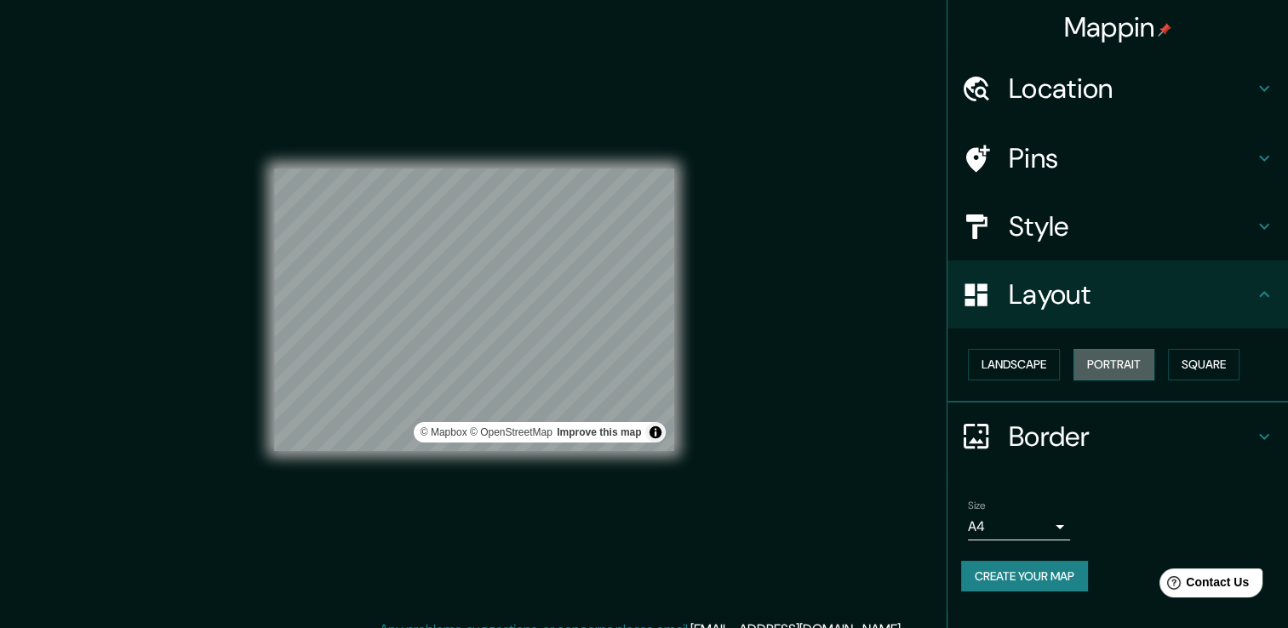
click at [1122, 366] on button "Portrait" at bounding box center [1114, 365] width 81 height 32
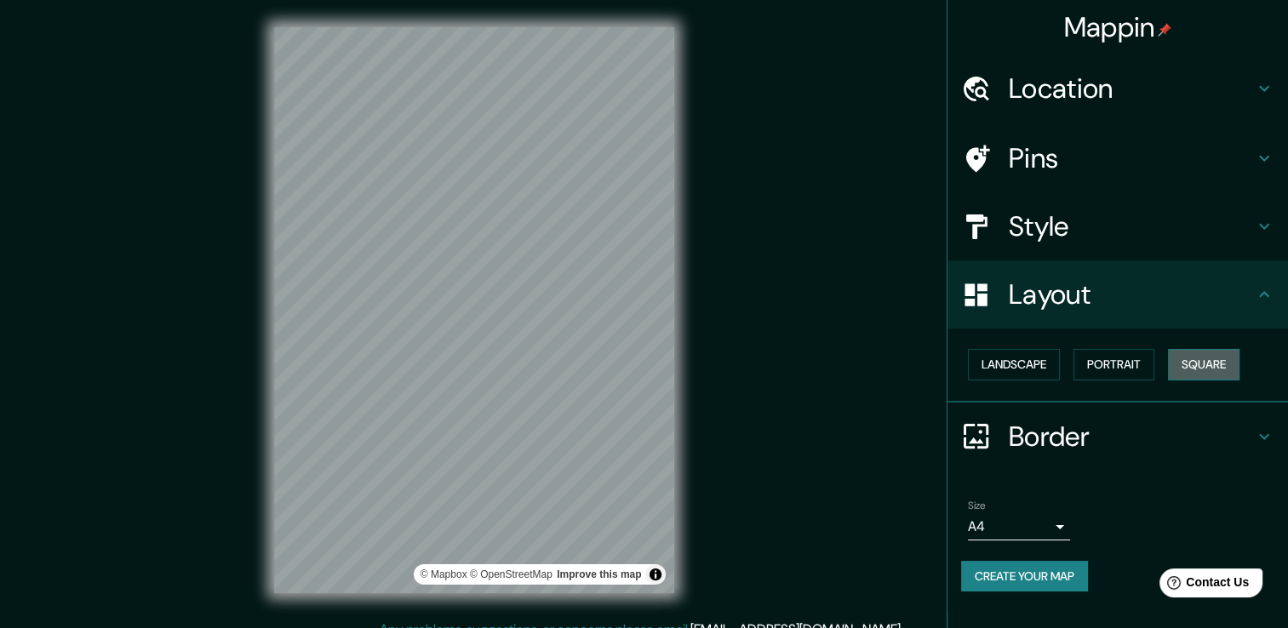
click at [1216, 366] on button "Square" at bounding box center [1204, 365] width 72 height 32
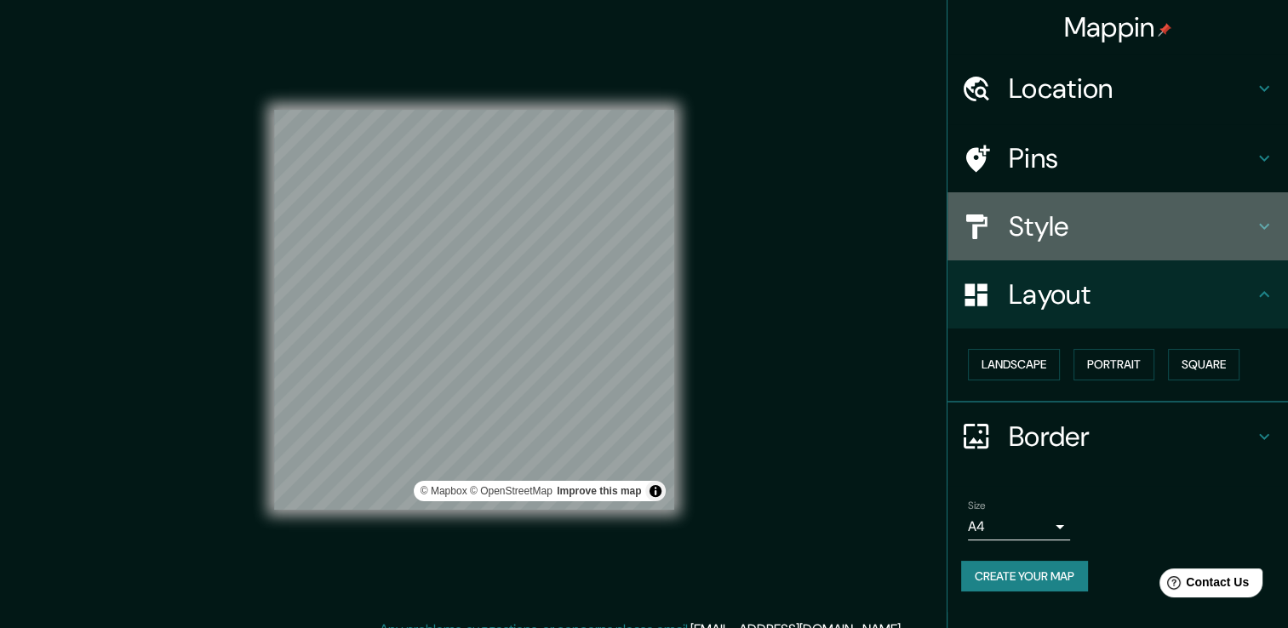
click at [1134, 237] on h4 "Style" at bounding box center [1131, 226] width 245 height 34
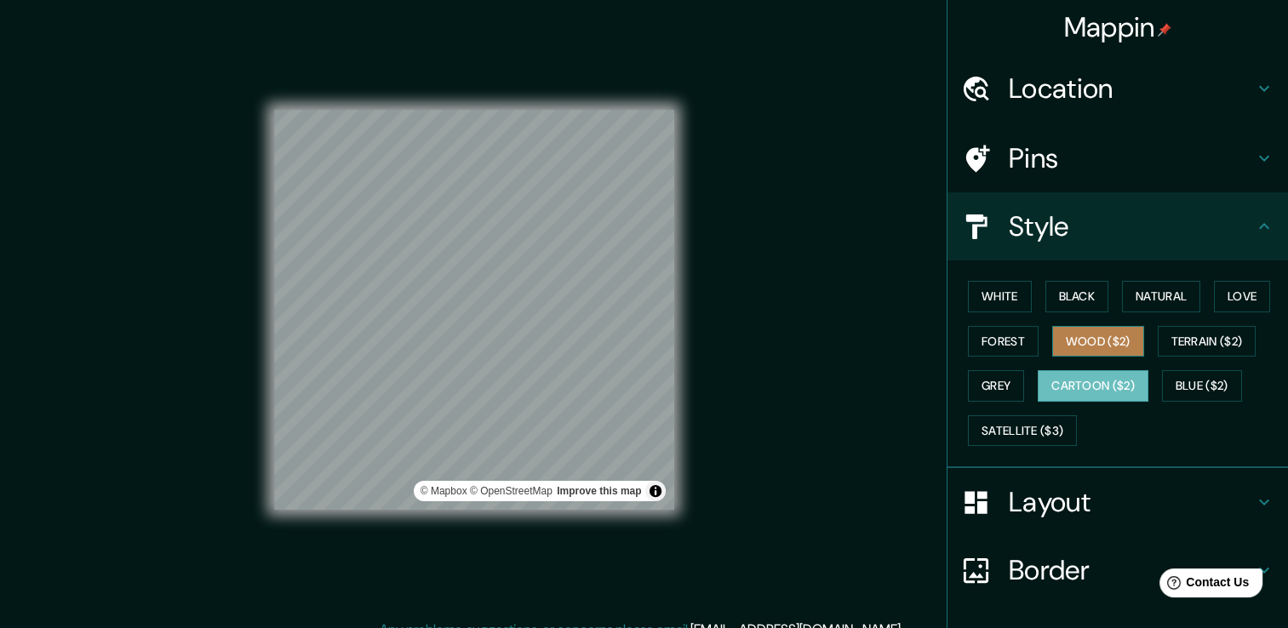
click at [1083, 343] on button "Wood ($2)" at bounding box center [1098, 342] width 92 height 32
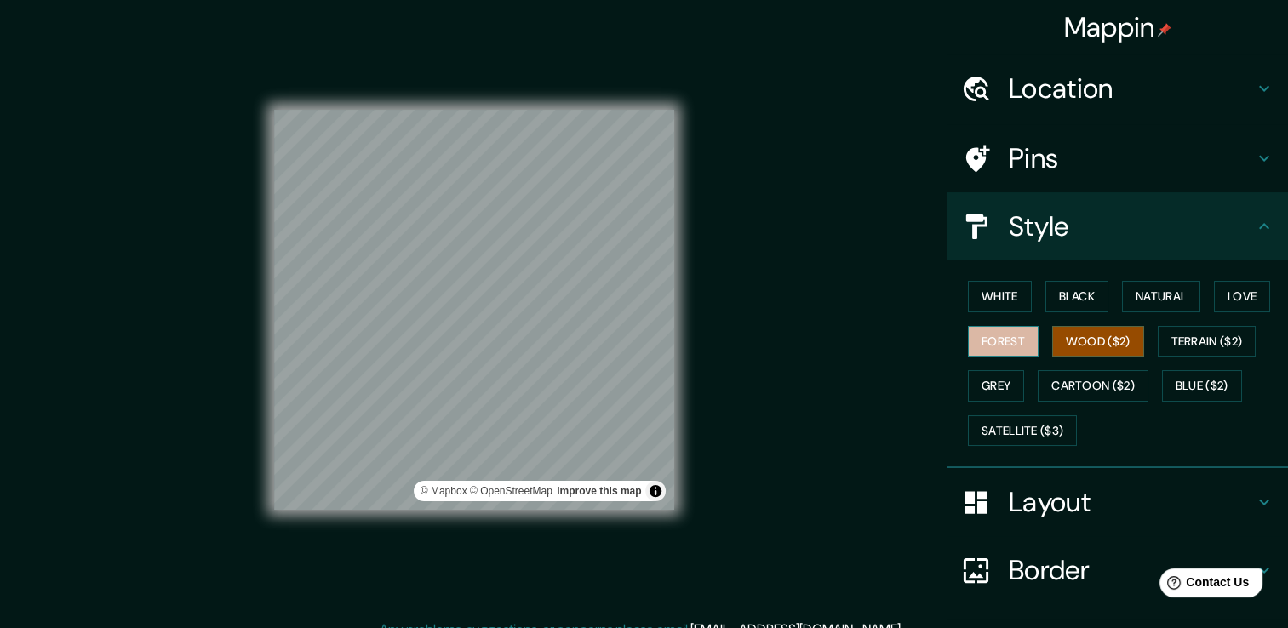
click at [979, 330] on button "Forest" at bounding box center [1003, 342] width 71 height 32
click at [1220, 304] on button "Love" at bounding box center [1242, 297] width 56 height 32
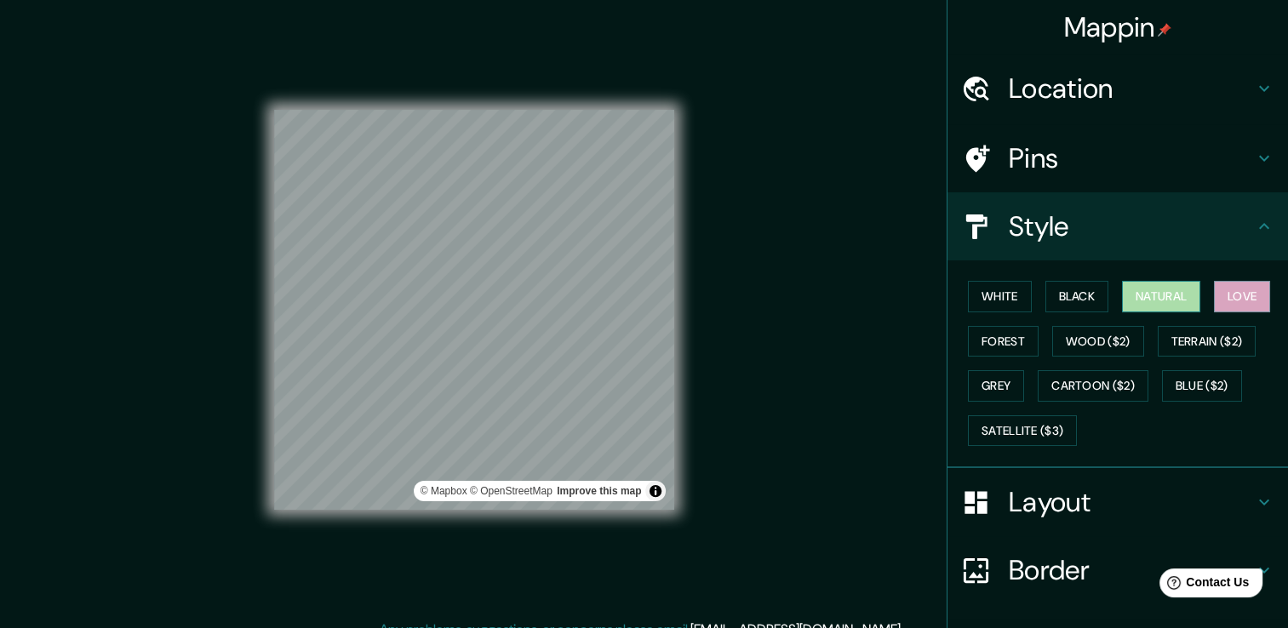
click at [1154, 297] on button "Natural" at bounding box center [1161, 297] width 78 height 32
click at [1067, 298] on button "Black" at bounding box center [1078, 297] width 64 height 32
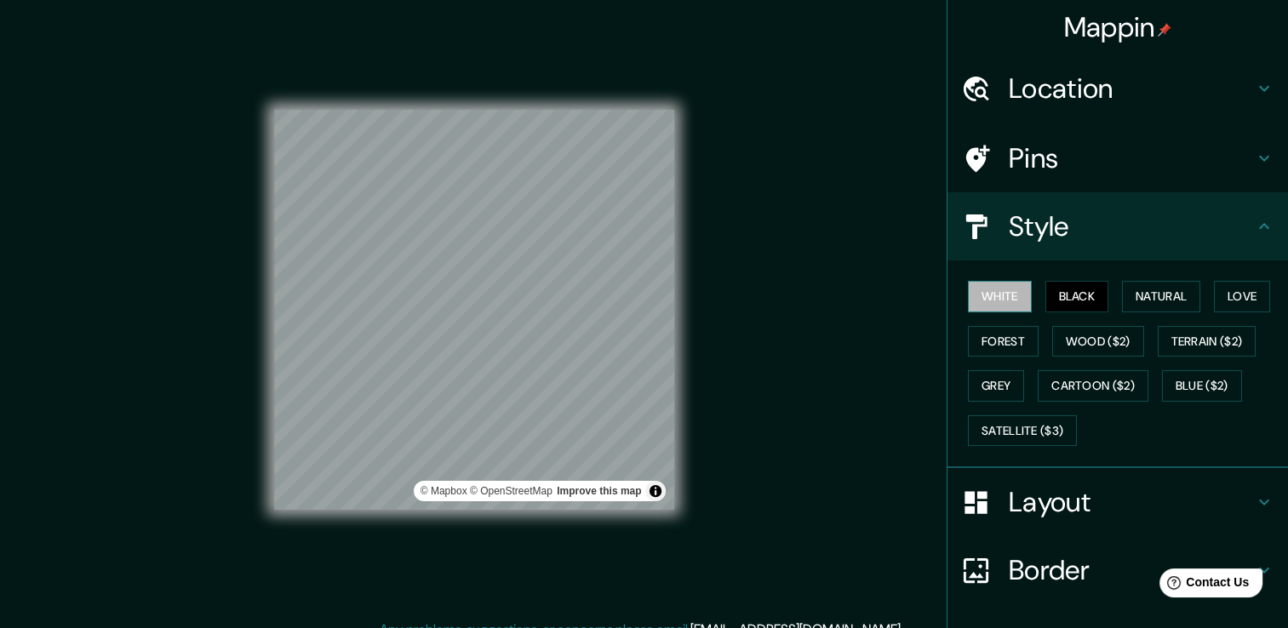
click at [989, 297] on button "White" at bounding box center [1000, 297] width 64 height 32
click at [1063, 375] on button "Cartoon ($2)" at bounding box center [1093, 386] width 111 height 32
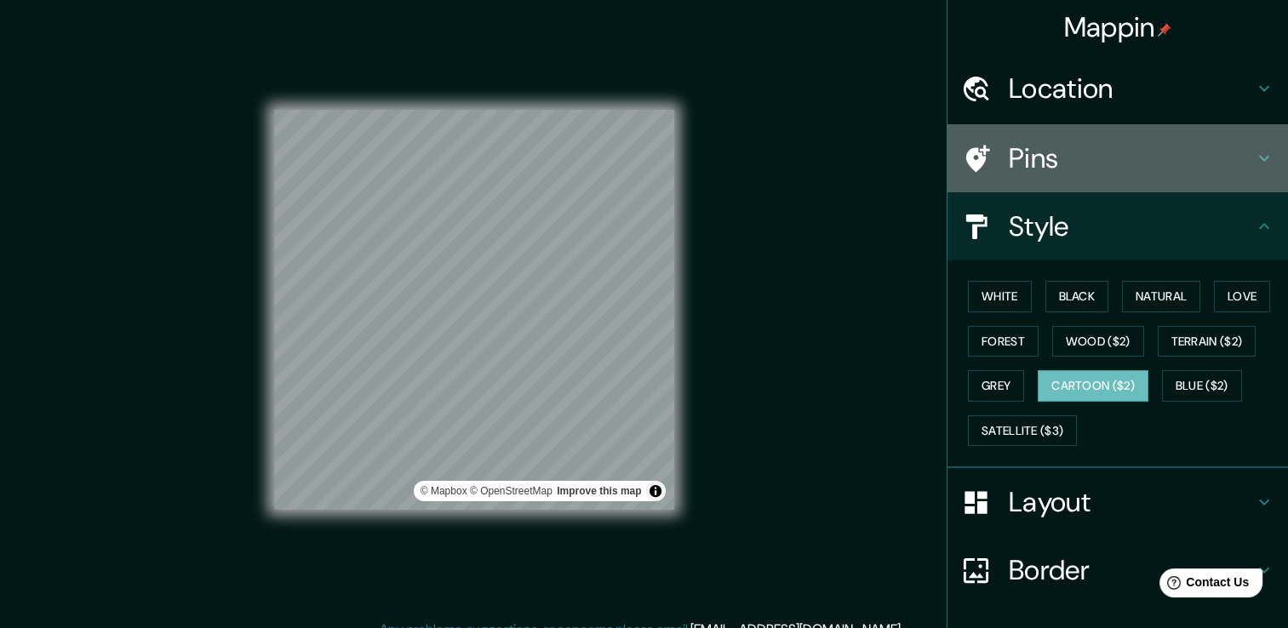
click at [1131, 151] on h4 "Pins" at bounding box center [1131, 158] width 245 height 34
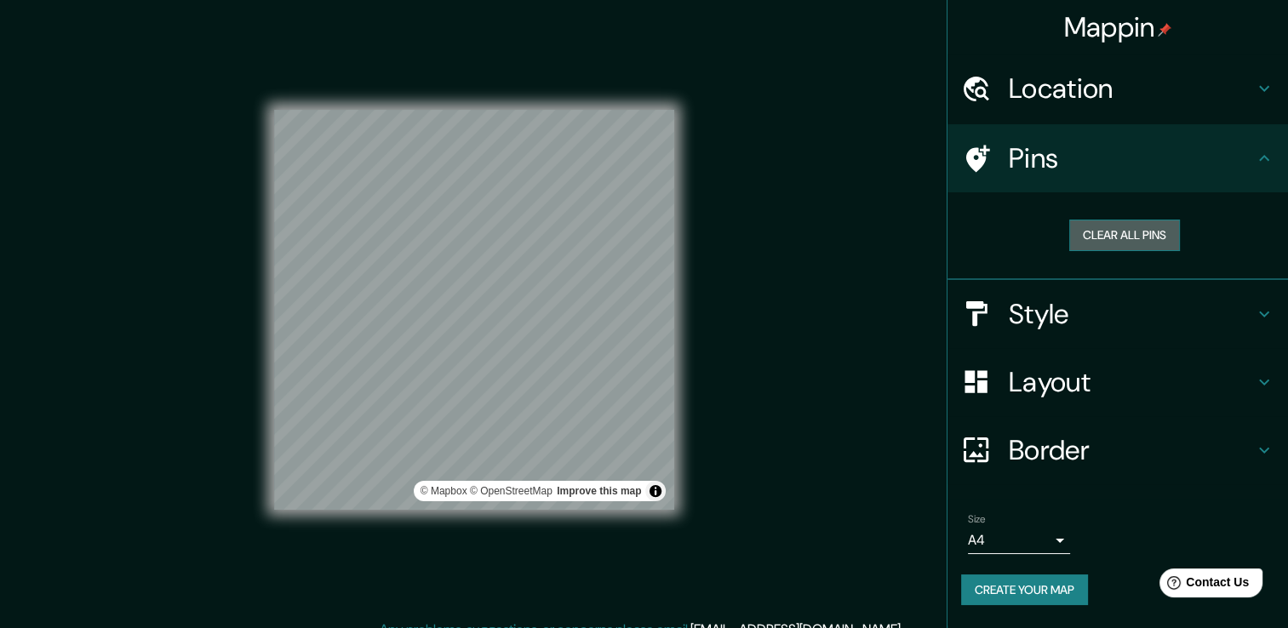
click at [1131, 238] on button "Clear all pins" at bounding box center [1124, 236] width 111 height 32
click at [1108, 243] on button "Clear all pins" at bounding box center [1124, 236] width 111 height 32
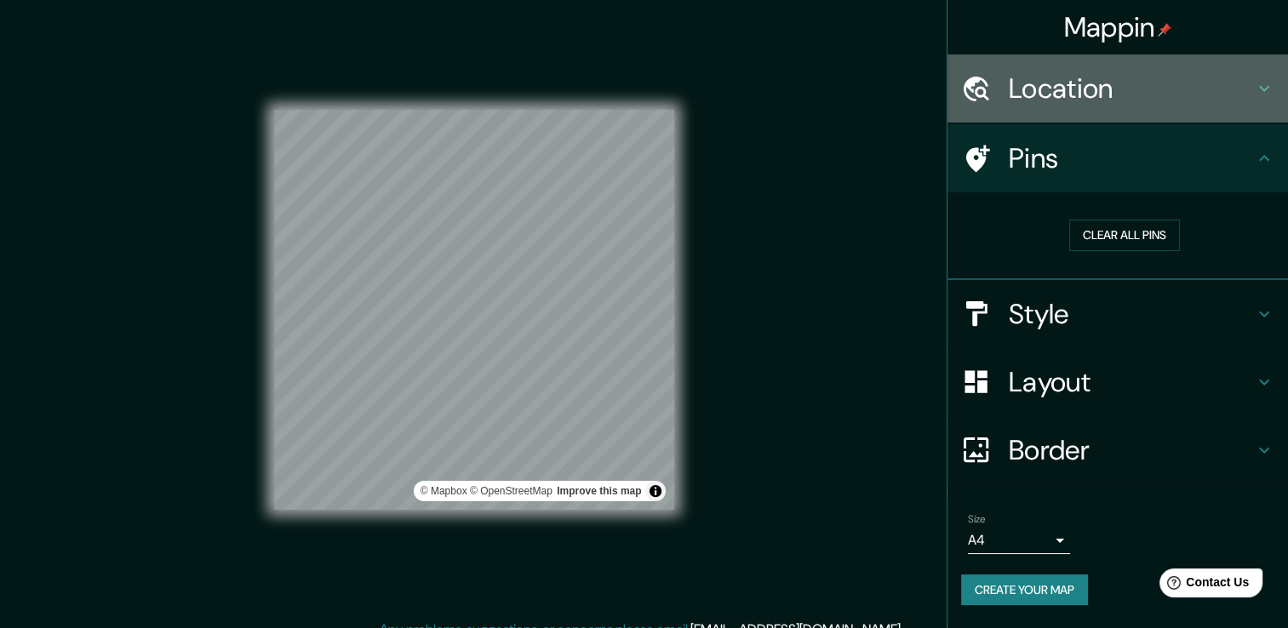
click at [1127, 105] on h4 "Location" at bounding box center [1131, 89] width 245 height 34
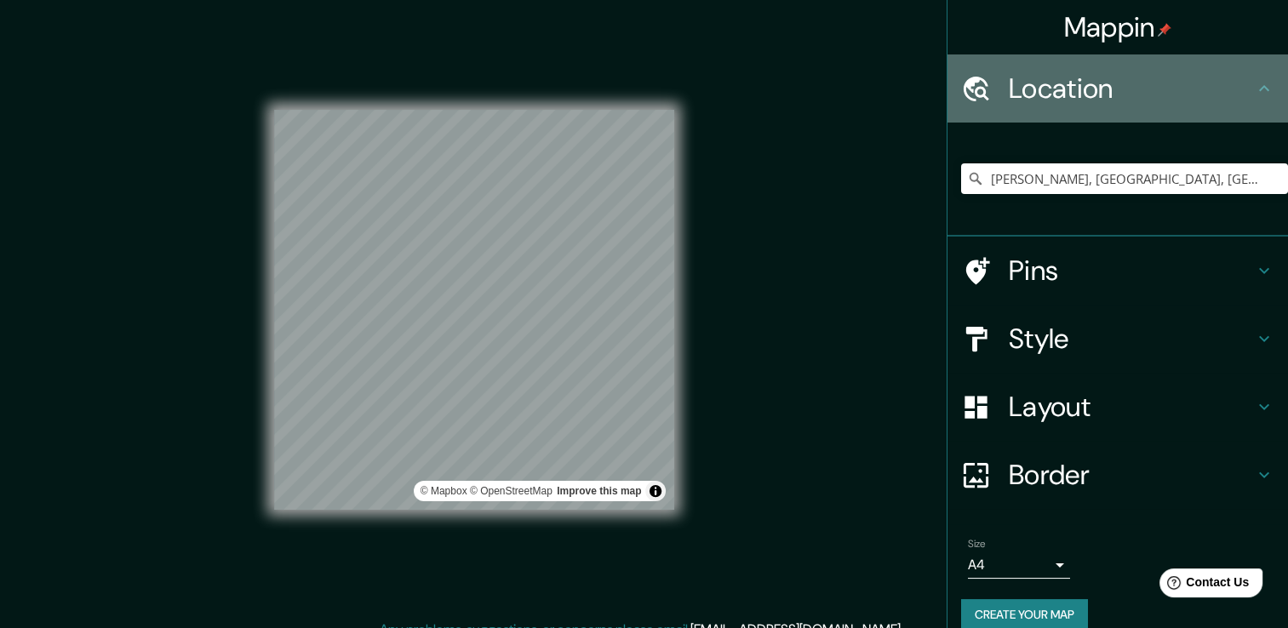
click at [1127, 105] on h4 "Location" at bounding box center [1131, 89] width 245 height 34
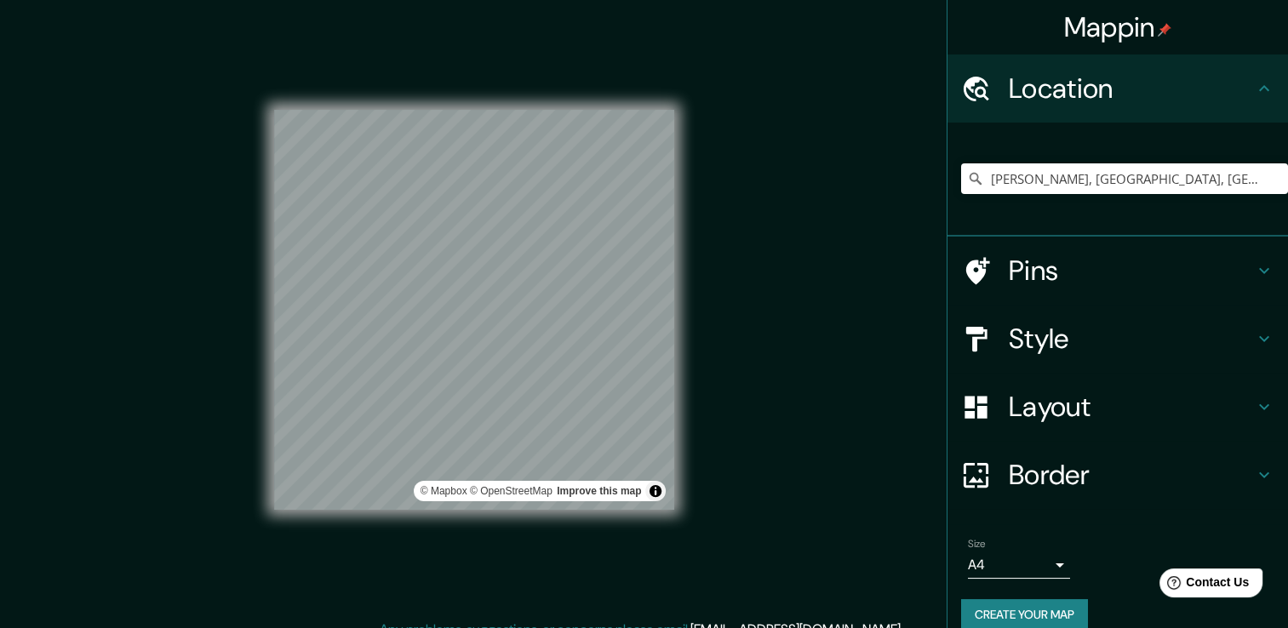
scroll to position [21, 0]
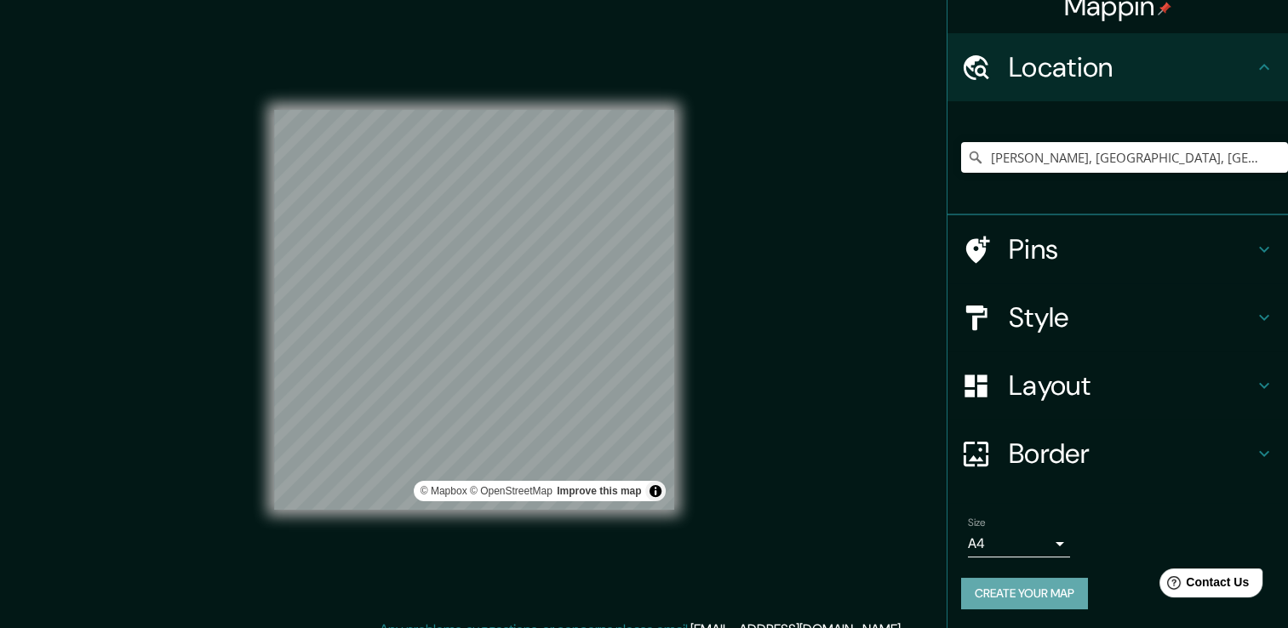
click at [997, 589] on button "Create your map" at bounding box center [1024, 594] width 127 height 32
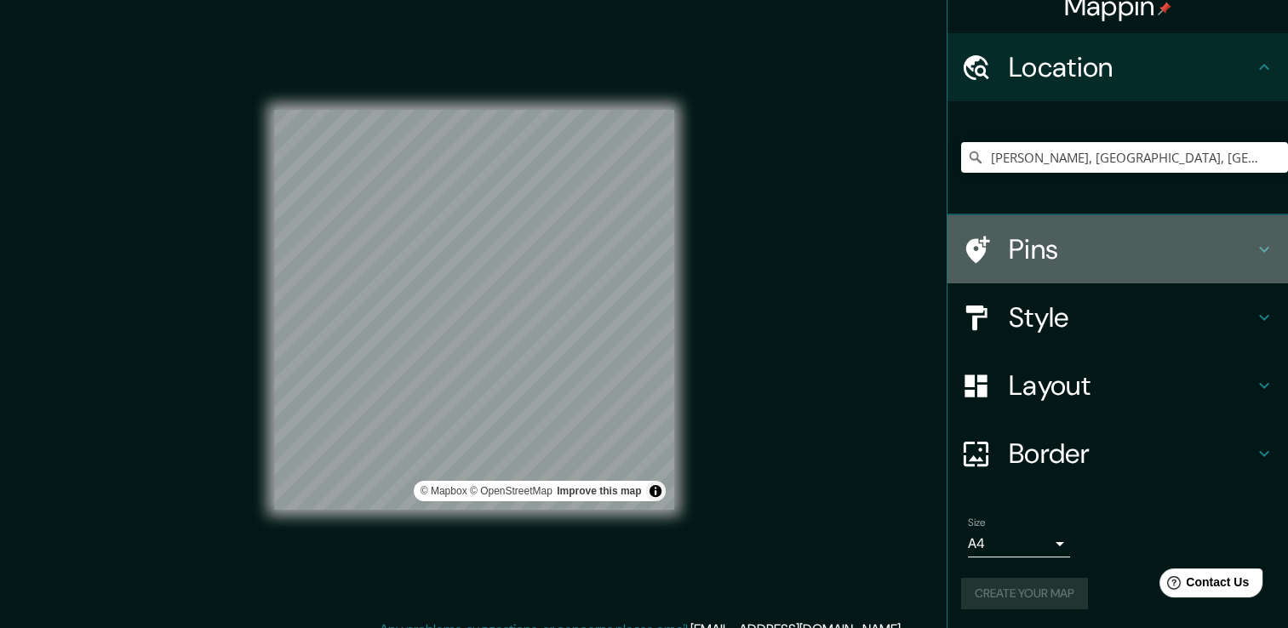
click at [1137, 242] on h4 "Pins" at bounding box center [1131, 249] width 245 height 34
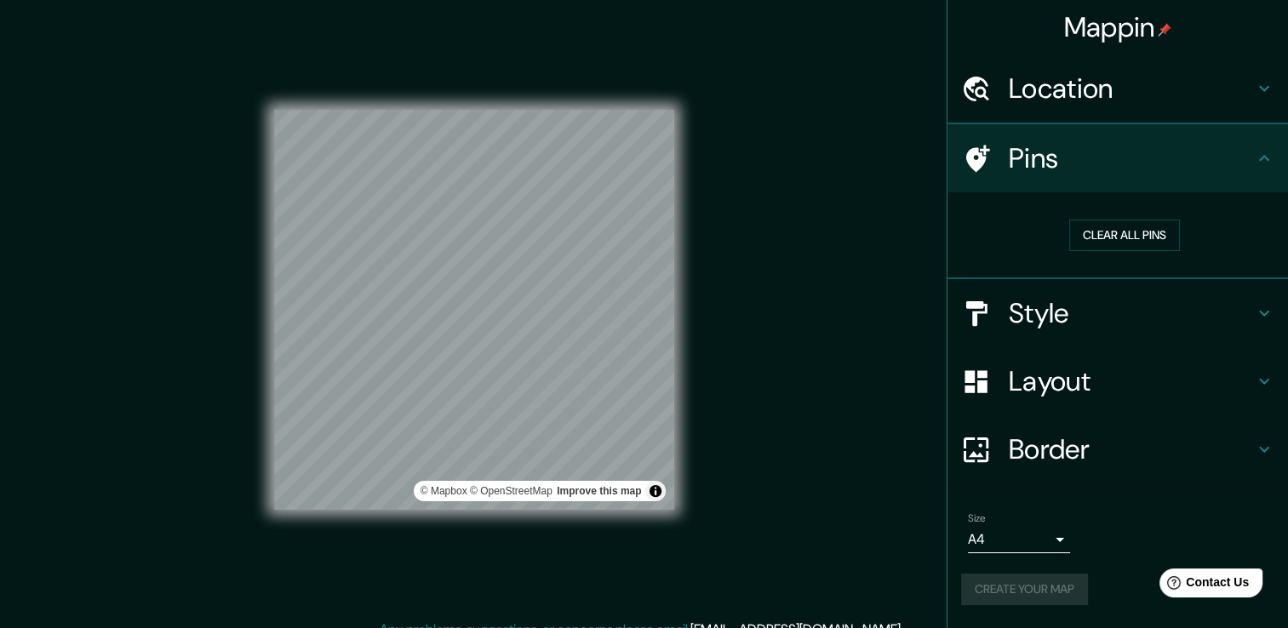
scroll to position [0, 0]
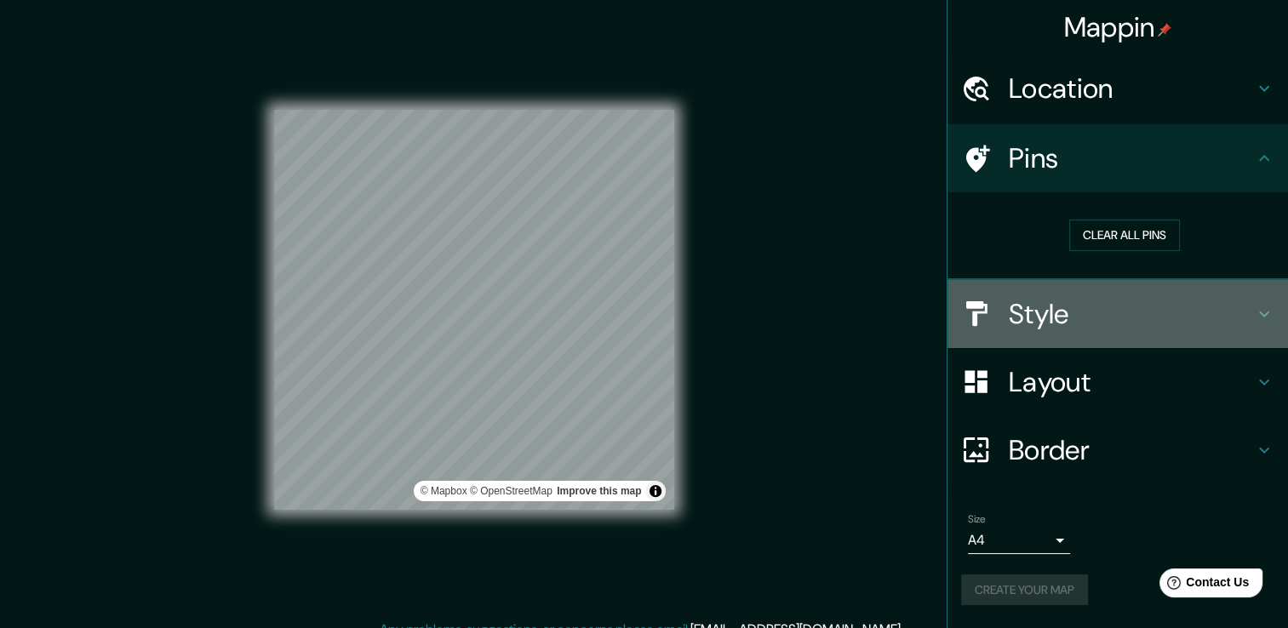
click at [1137, 318] on h4 "Style" at bounding box center [1131, 314] width 245 height 34
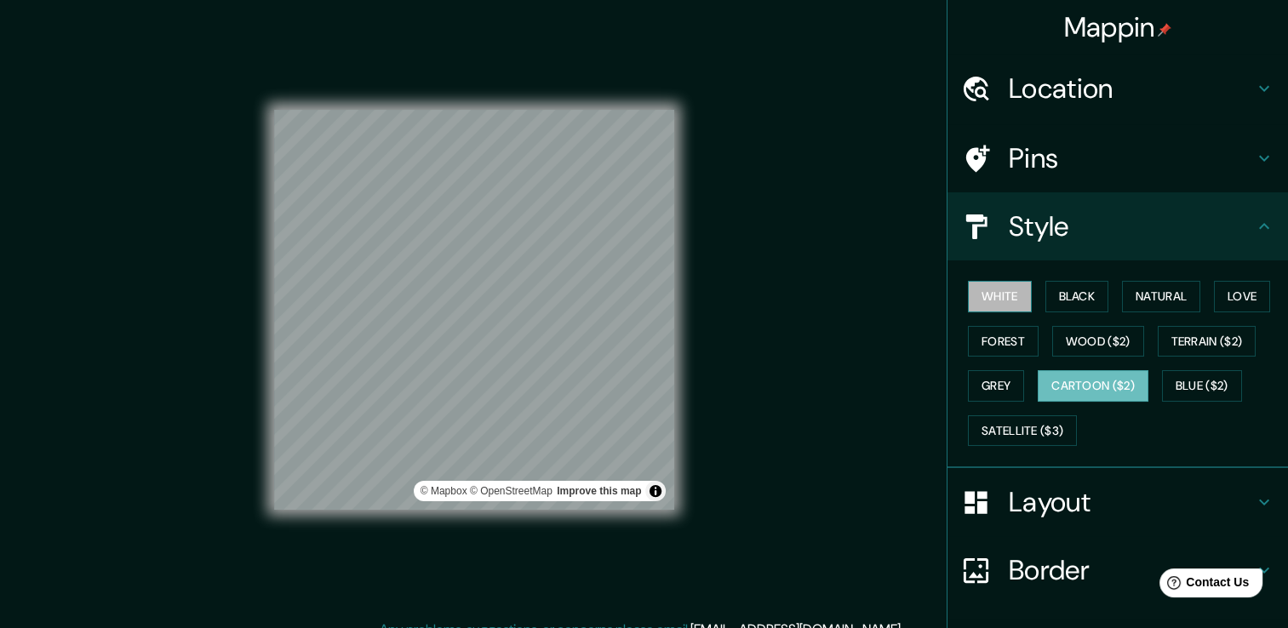
click at [998, 284] on button "White" at bounding box center [1000, 297] width 64 height 32
click at [1074, 305] on button "Black" at bounding box center [1078, 297] width 64 height 32
click at [1005, 298] on button "White" at bounding box center [1000, 297] width 64 height 32
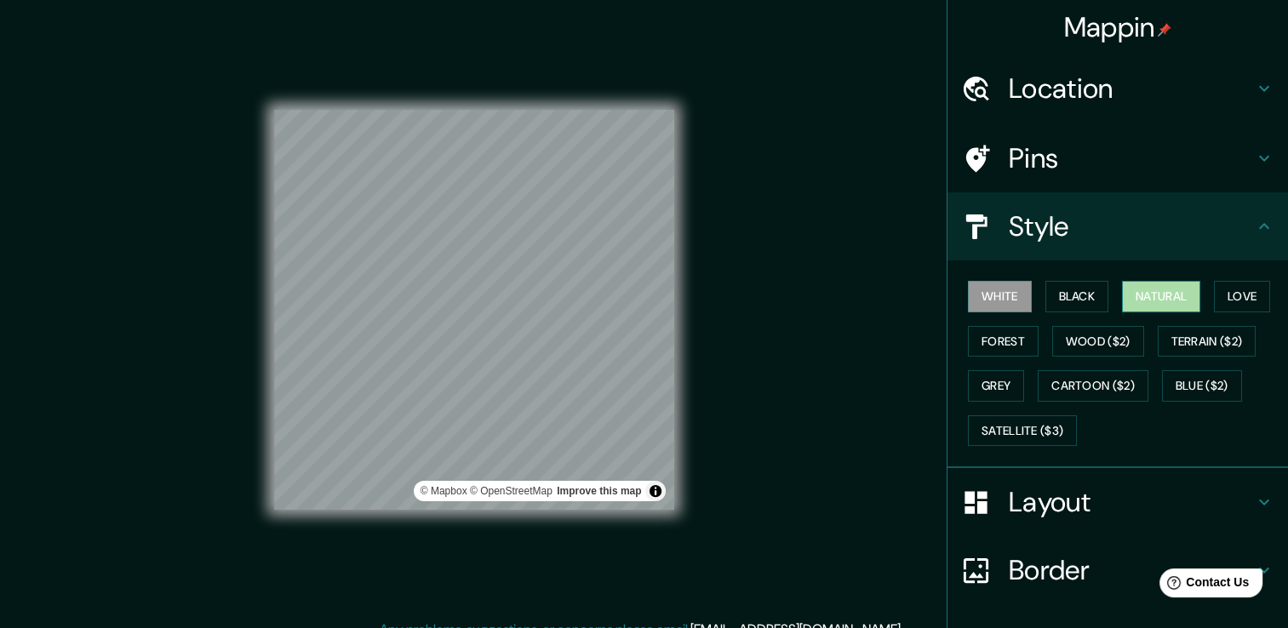
click at [1143, 306] on button "Natural" at bounding box center [1161, 297] width 78 height 32
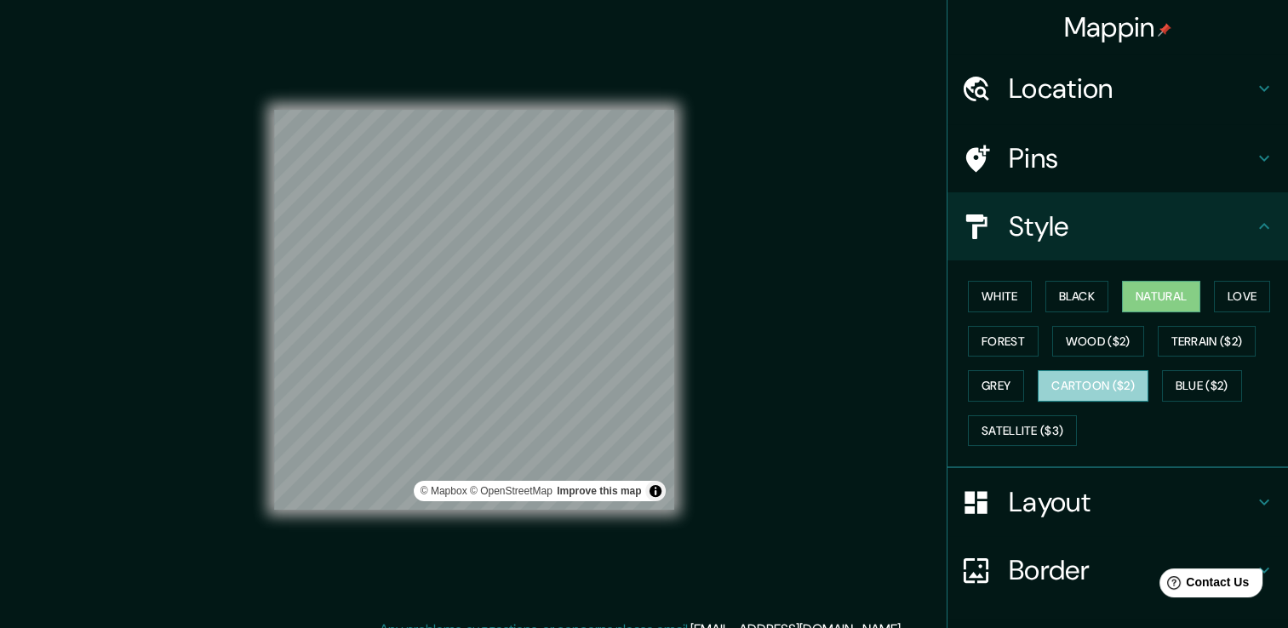
click at [1091, 393] on button "Cartoon ($2)" at bounding box center [1093, 386] width 111 height 32
click at [623, 238] on div "© Mapbox © OpenStreetMap Improve this map" at bounding box center [474, 310] width 455 height 620
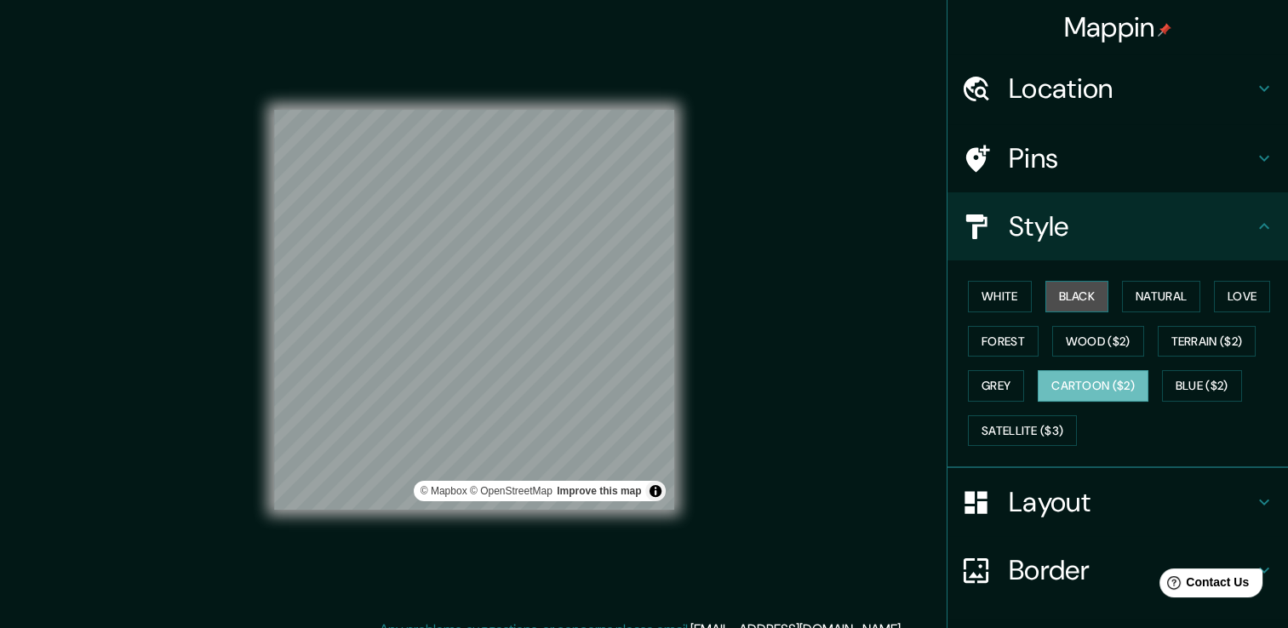
click at [1063, 305] on button "Black" at bounding box center [1078, 297] width 64 height 32
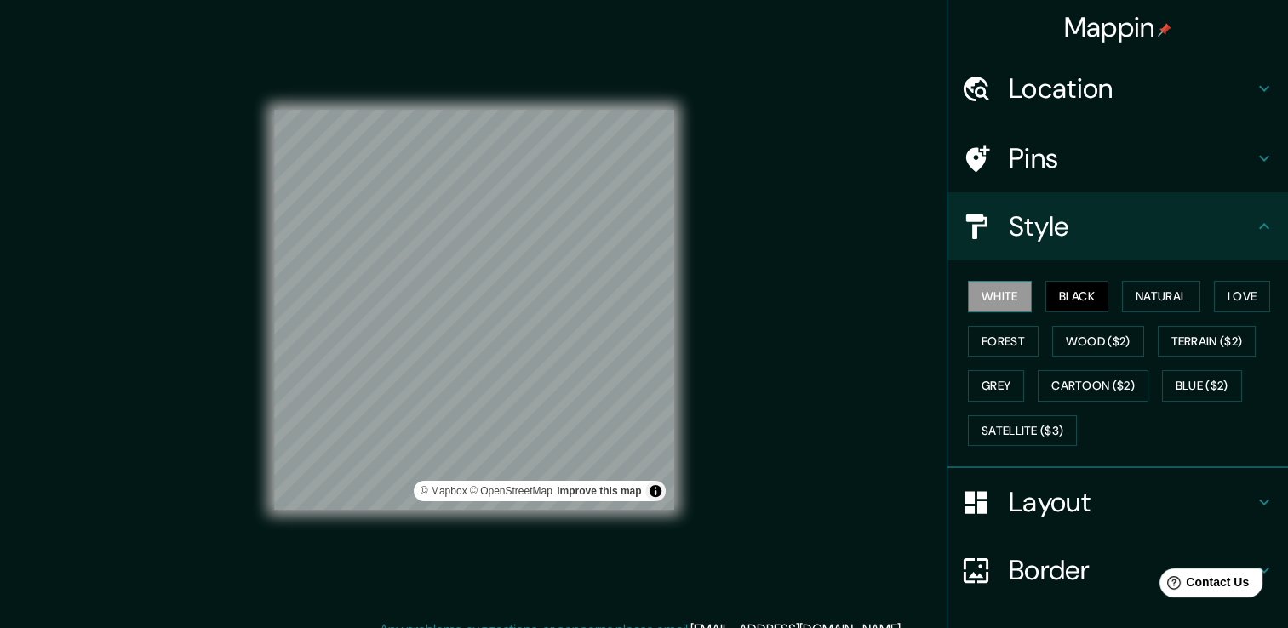
click at [1005, 295] on button "White" at bounding box center [1000, 297] width 64 height 32
click at [1152, 298] on button "Natural" at bounding box center [1161, 297] width 78 height 32
click at [1080, 305] on button "Black" at bounding box center [1078, 297] width 64 height 32
click at [994, 297] on button "White" at bounding box center [1000, 297] width 64 height 32
click at [1167, 301] on button "Natural" at bounding box center [1161, 297] width 78 height 32
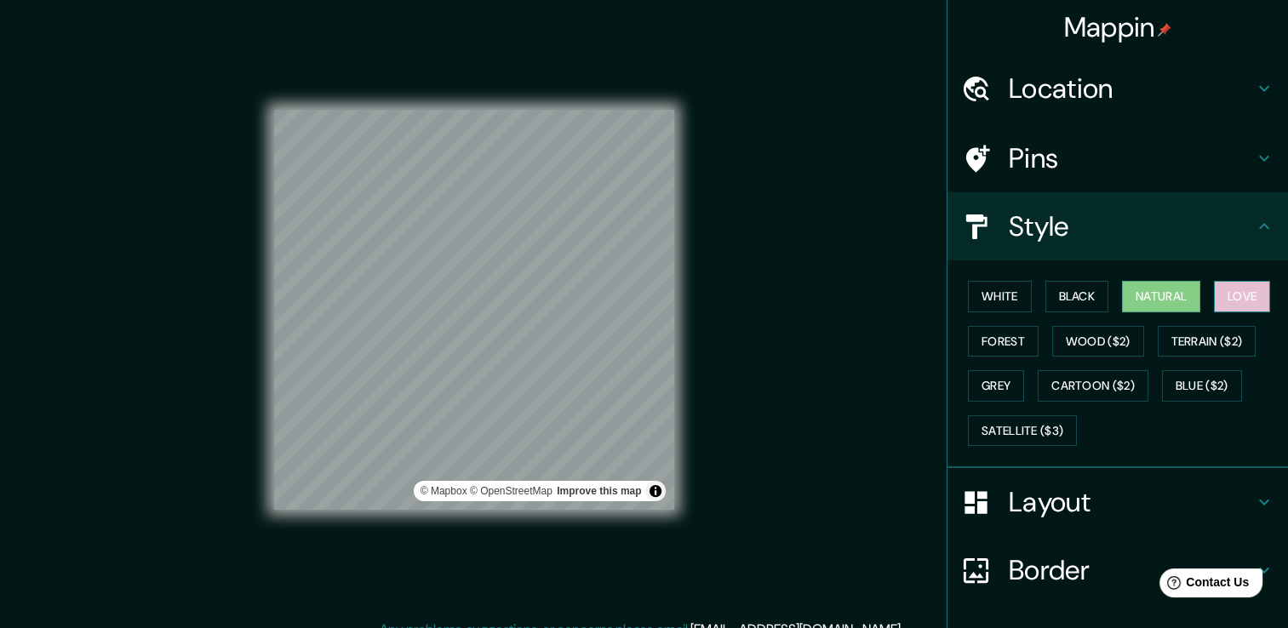
click at [1214, 295] on button "Love" at bounding box center [1242, 297] width 56 height 32
click at [995, 298] on button "White" at bounding box center [1000, 297] width 64 height 32
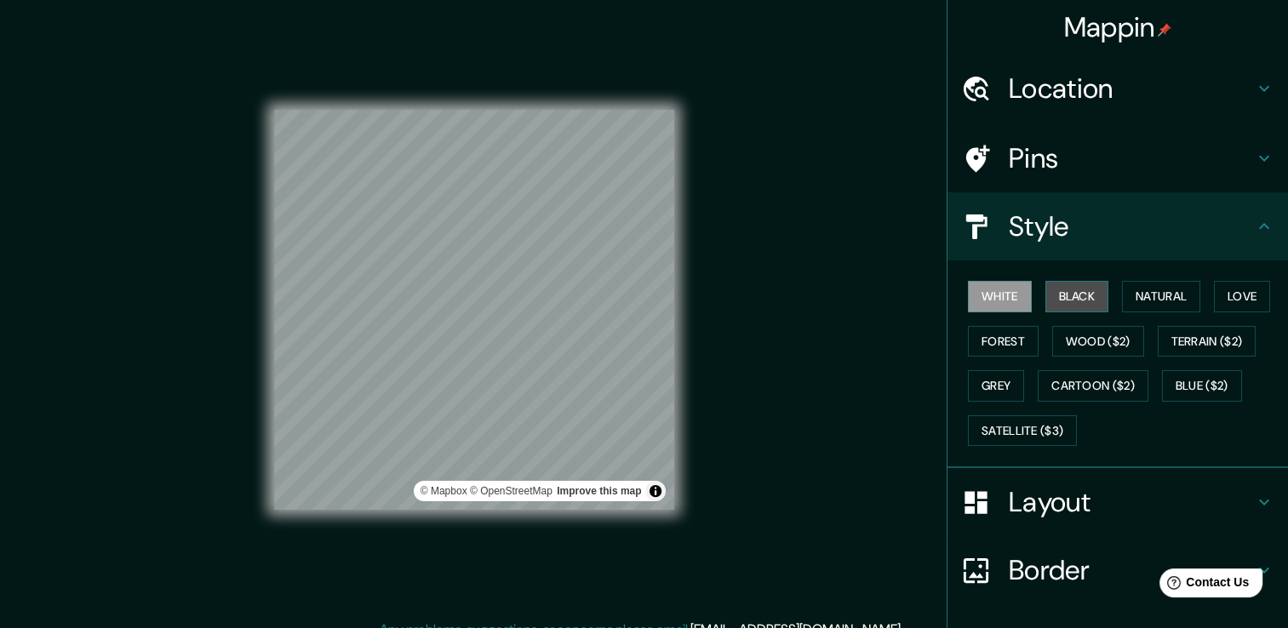
click at [1057, 291] on button "Black" at bounding box center [1078, 297] width 64 height 32
click at [998, 303] on button "White" at bounding box center [1000, 297] width 64 height 32
click at [1107, 386] on button "Cartoon ($2)" at bounding box center [1093, 386] width 111 height 32
click at [1004, 303] on button "White" at bounding box center [1000, 297] width 64 height 32
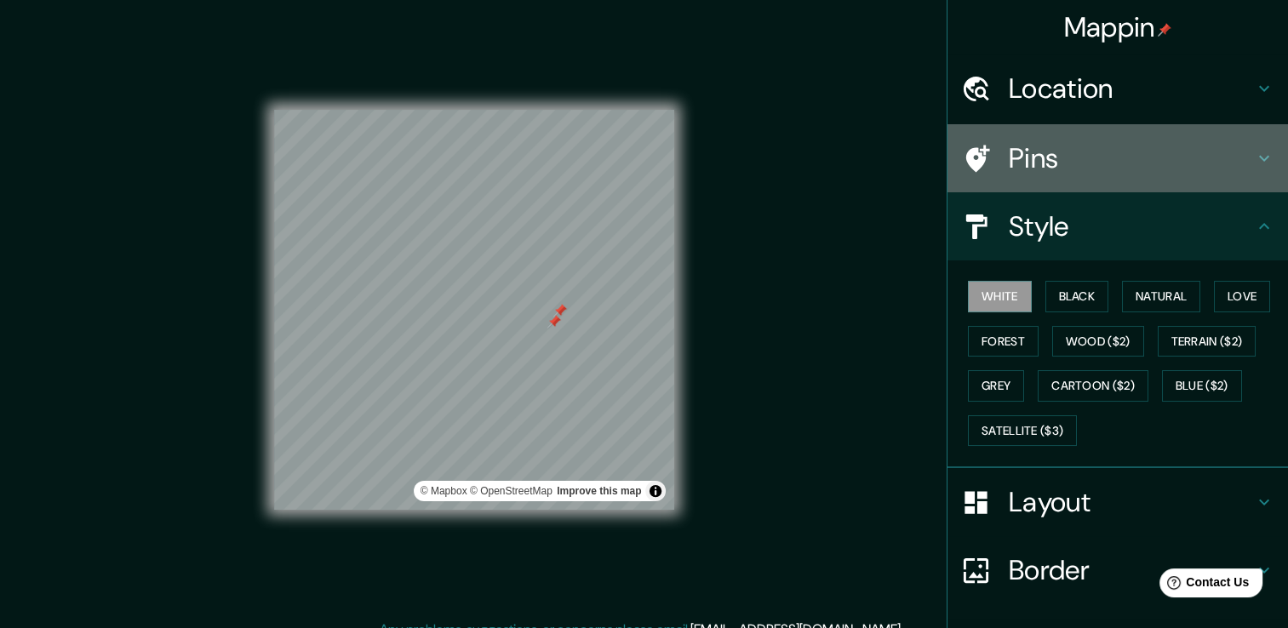
click at [1122, 173] on h4 "Pins" at bounding box center [1131, 158] width 245 height 34
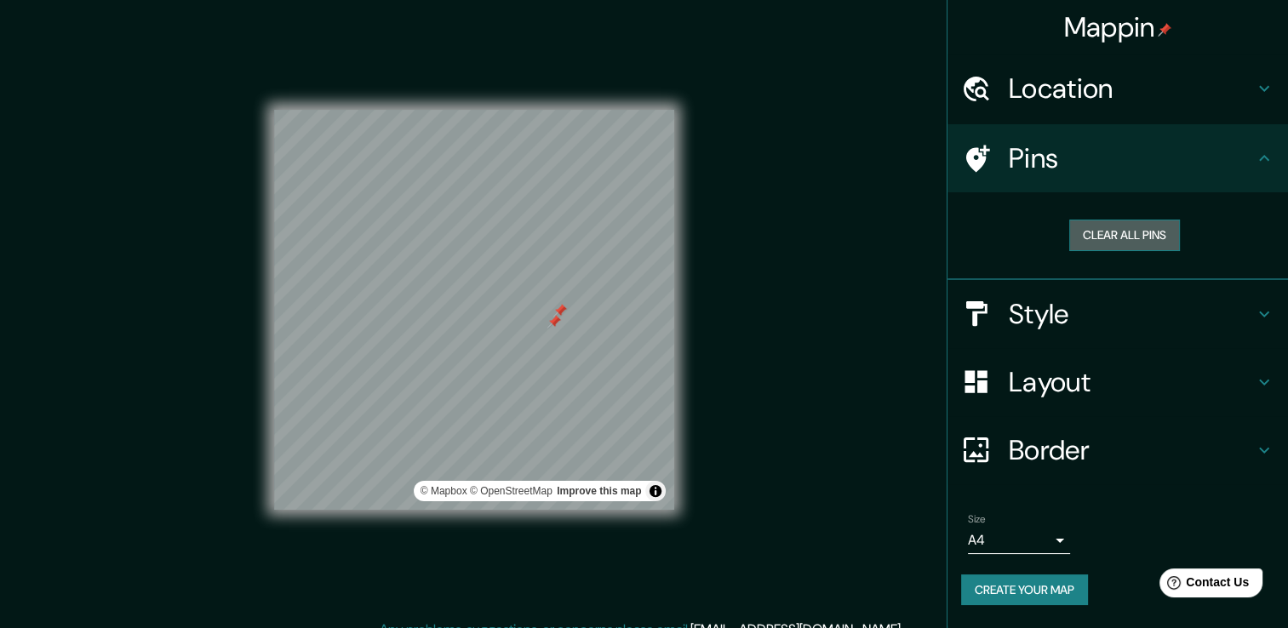
click at [1100, 238] on button "Clear all pins" at bounding box center [1124, 236] width 111 height 32
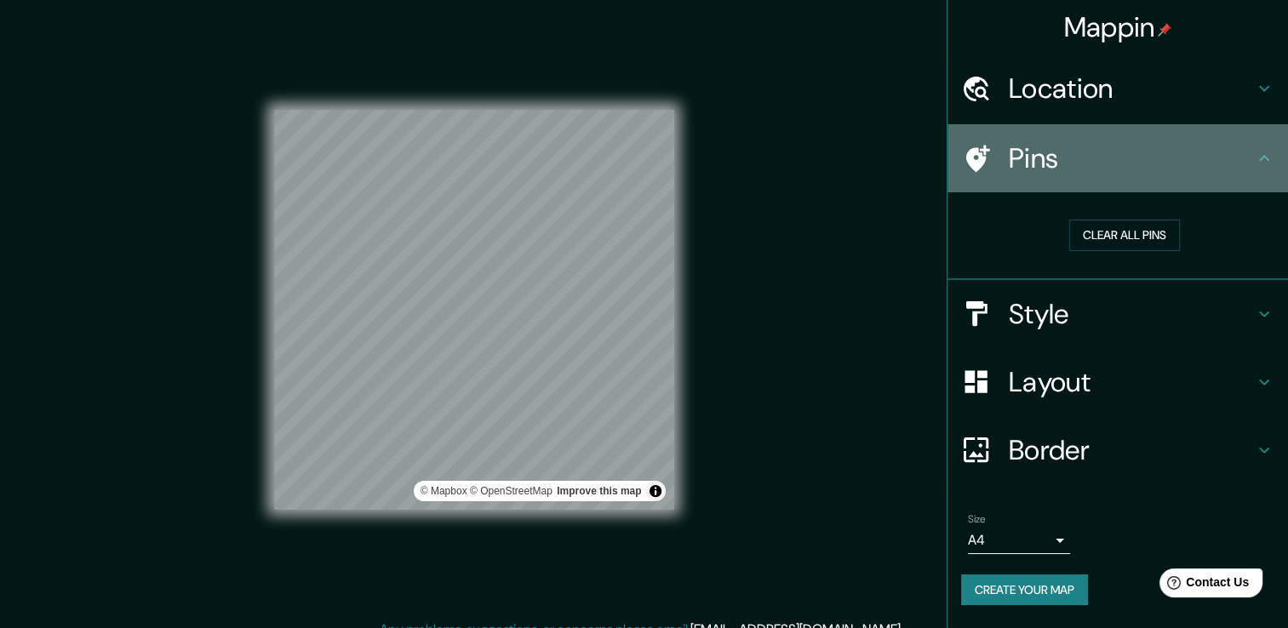
click at [1103, 155] on h4 "Pins" at bounding box center [1131, 158] width 245 height 34
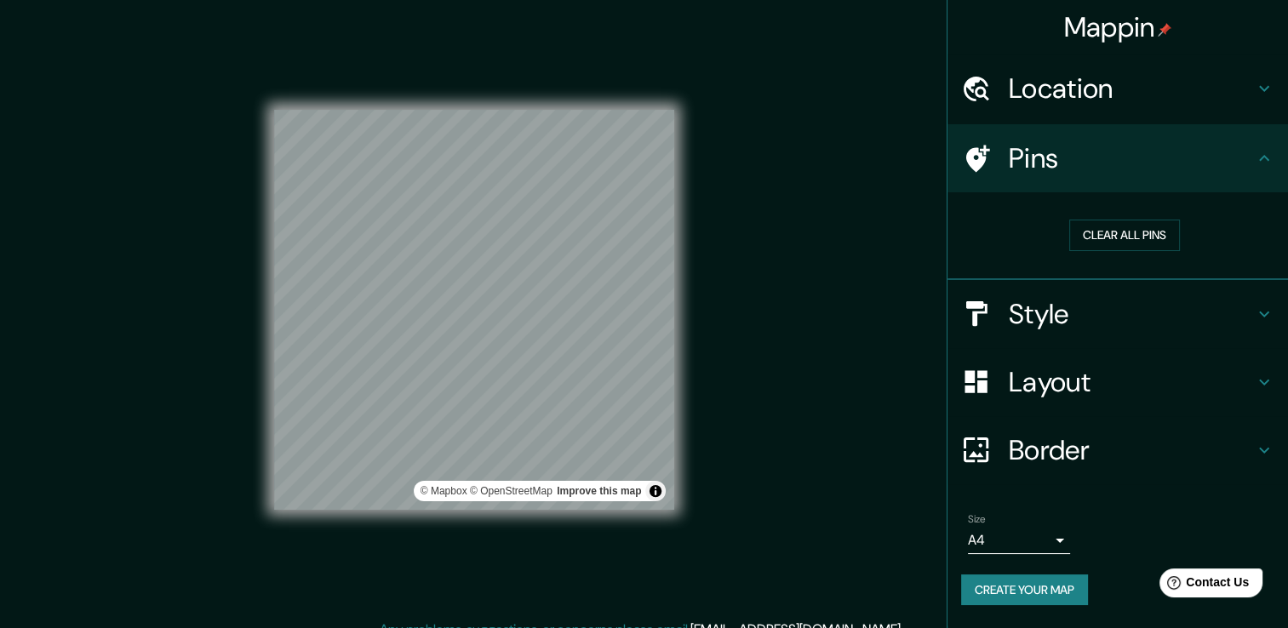
click at [1076, 166] on h4 "Pins" at bounding box center [1131, 158] width 245 height 34
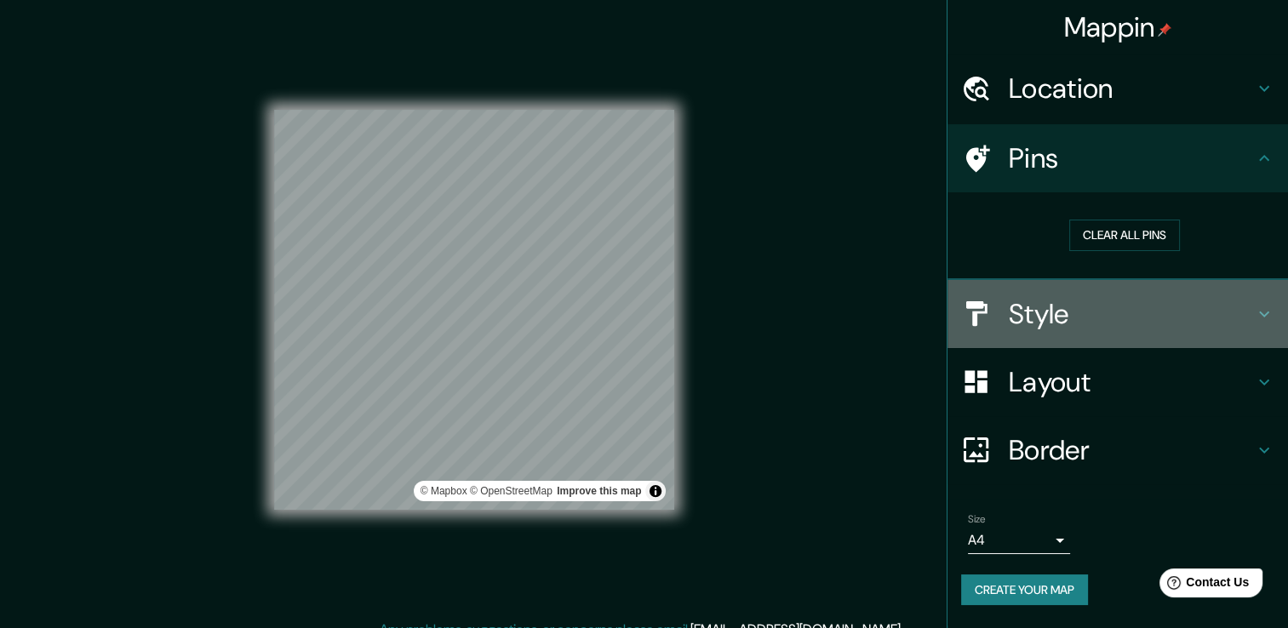
click at [1083, 318] on h4 "Style" at bounding box center [1131, 314] width 245 height 34
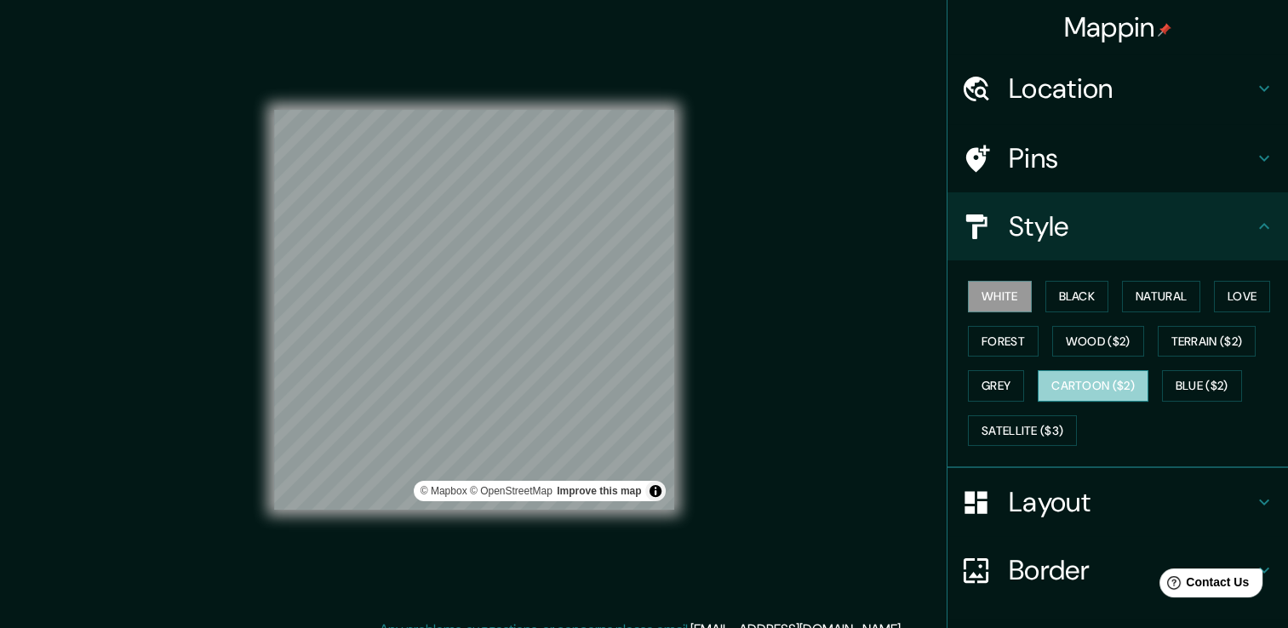
click at [1103, 383] on button "Cartoon ($2)" at bounding box center [1093, 386] width 111 height 32
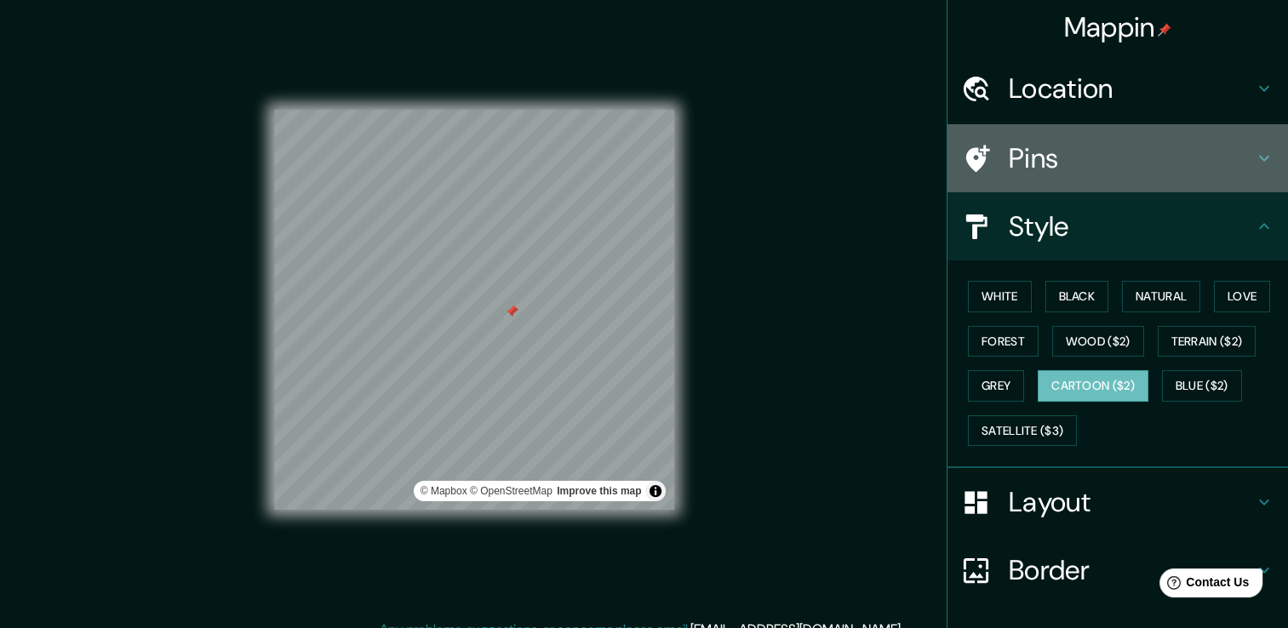
click at [1048, 165] on h4 "Pins" at bounding box center [1131, 158] width 245 height 34
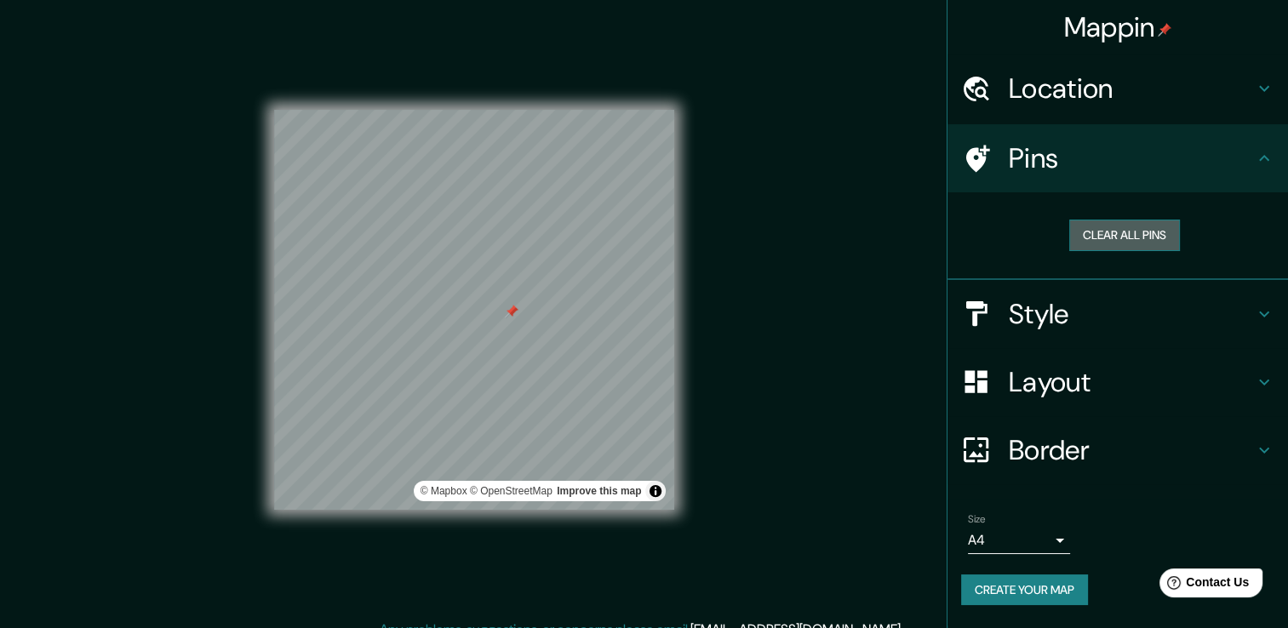
click at [1120, 231] on button "Clear all pins" at bounding box center [1124, 236] width 111 height 32
click at [1211, 150] on h4 "Pins" at bounding box center [1131, 158] width 245 height 34
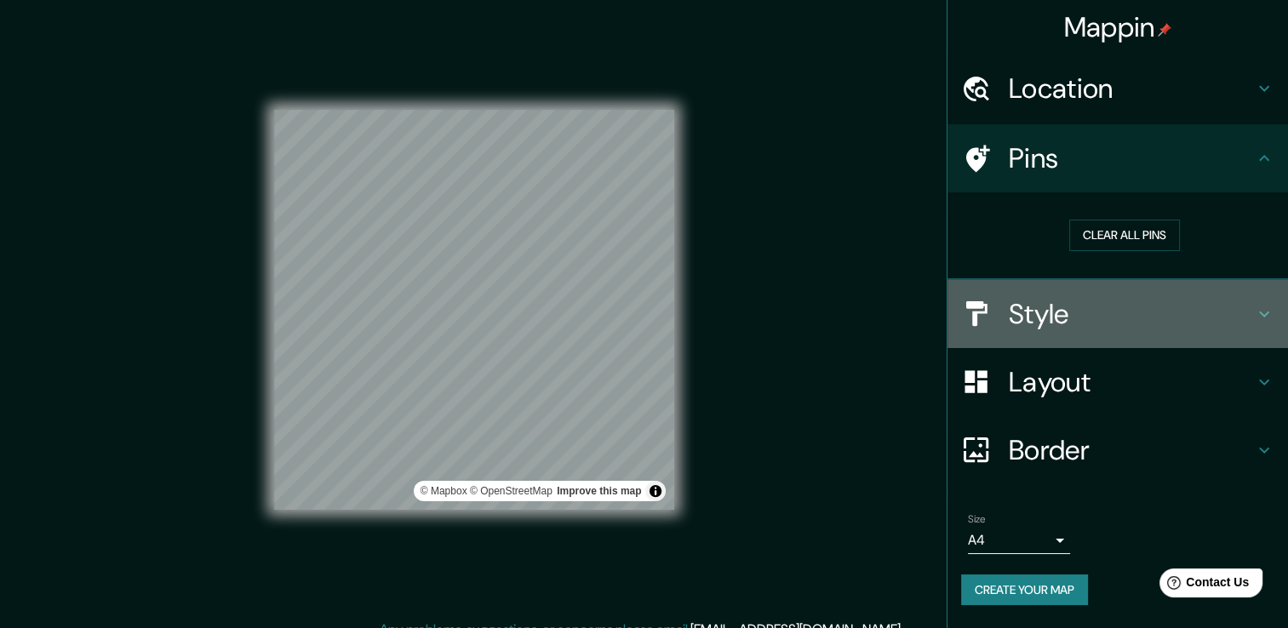
click at [1157, 308] on h4 "Style" at bounding box center [1131, 314] width 245 height 34
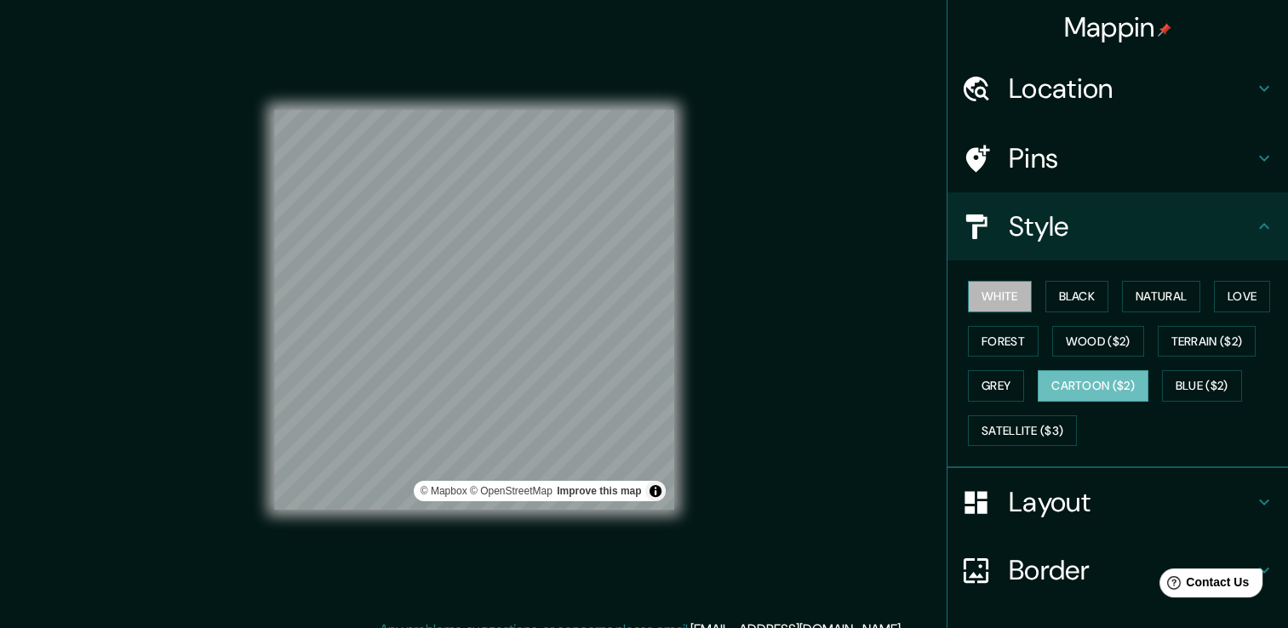
click at [1010, 308] on button "White" at bounding box center [1000, 297] width 64 height 32
click at [1084, 290] on button "Black" at bounding box center [1078, 297] width 64 height 32
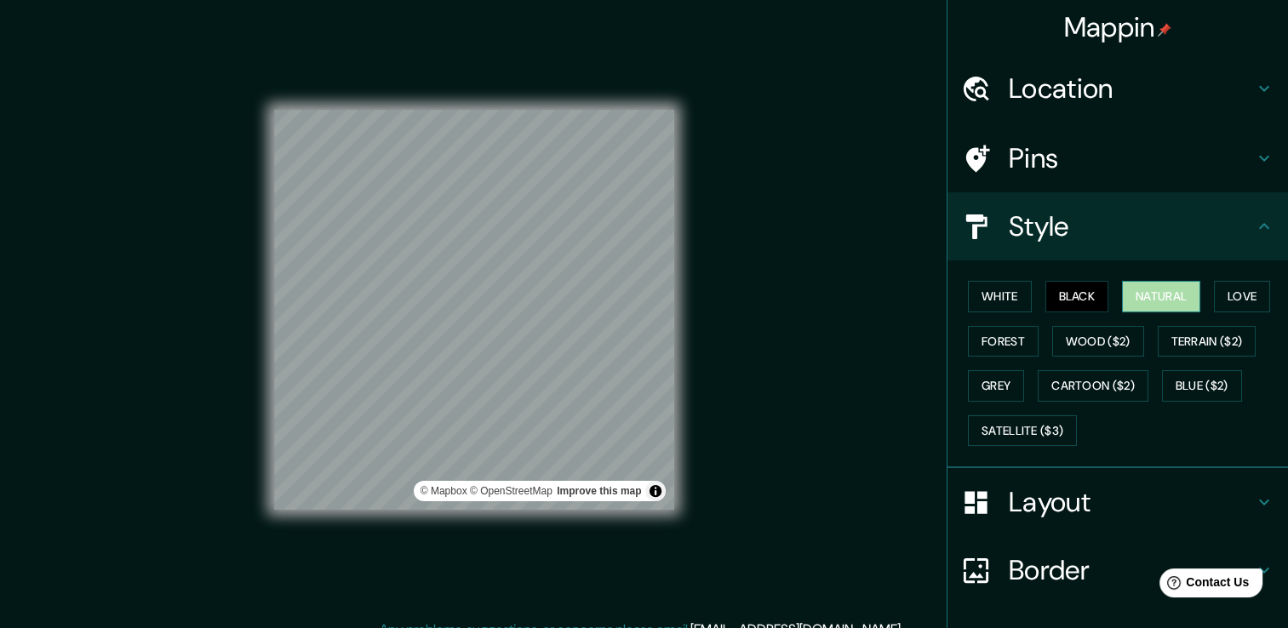
click at [1168, 303] on button "Natural" at bounding box center [1161, 297] width 78 height 32
click at [988, 288] on button "White" at bounding box center [1000, 297] width 64 height 32
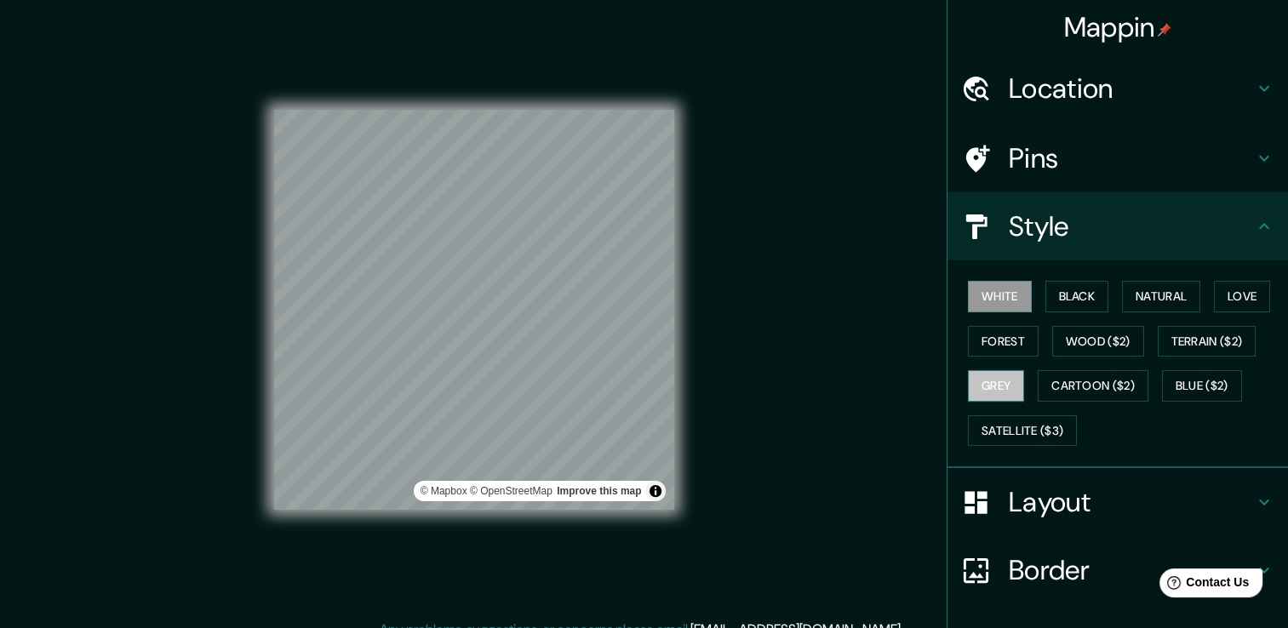
click at [1000, 381] on button "Grey" at bounding box center [996, 386] width 56 height 32
click at [1006, 295] on button "White" at bounding box center [1000, 297] width 64 height 32
click at [1064, 296] on button "Black" at bounding box center [1078, 297] width 64 height 32
